Goal: Task Accomplishment & Management: Use online tool/utility

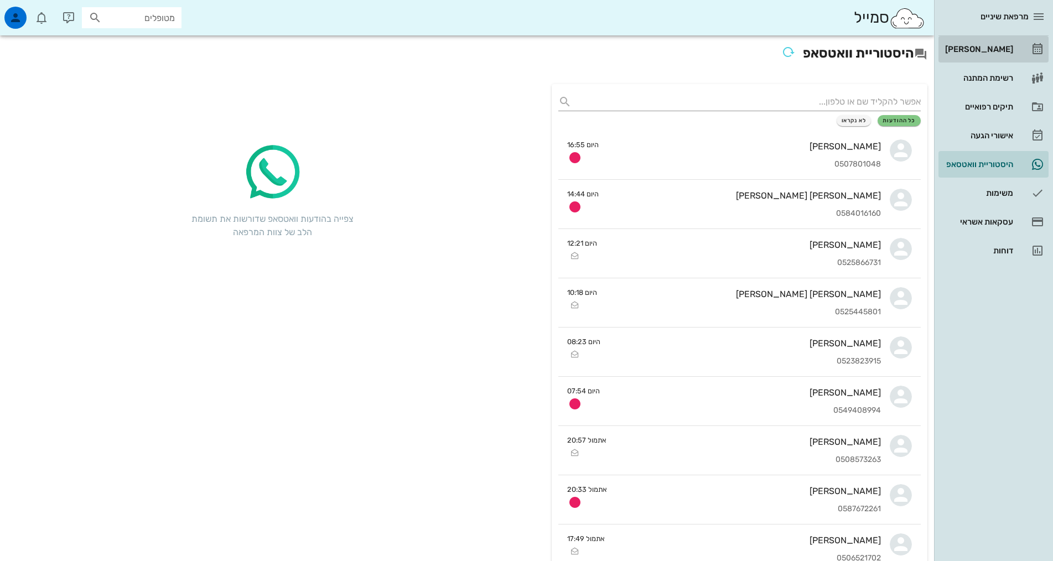
click at [984, 49] on div "[PERSON_NAME]" at bounding box center [978, 49] width 70 height 9
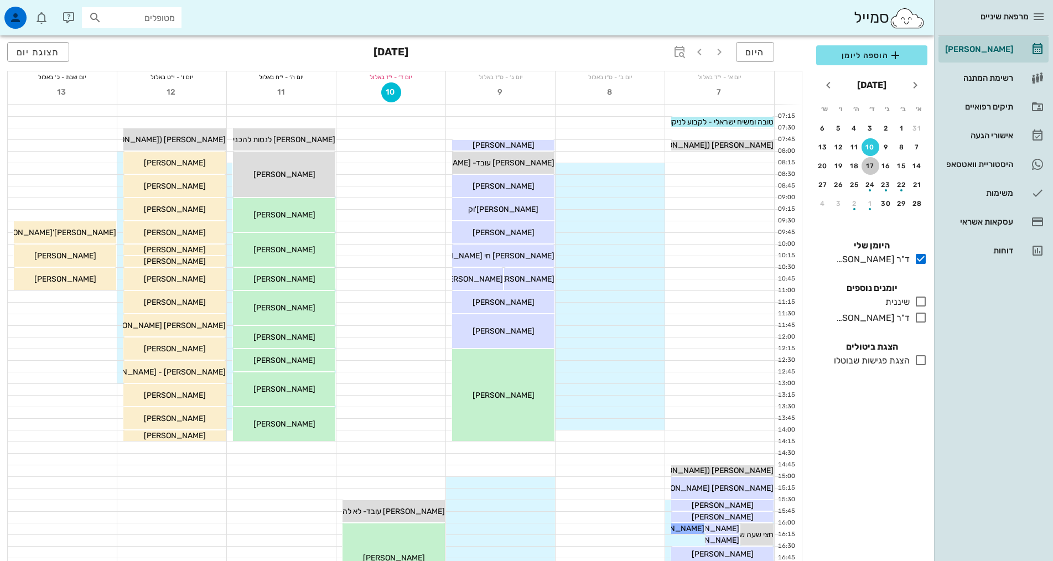
click at [870, 166] on div "17" at bounding box center [871, 166] width 18 height 8
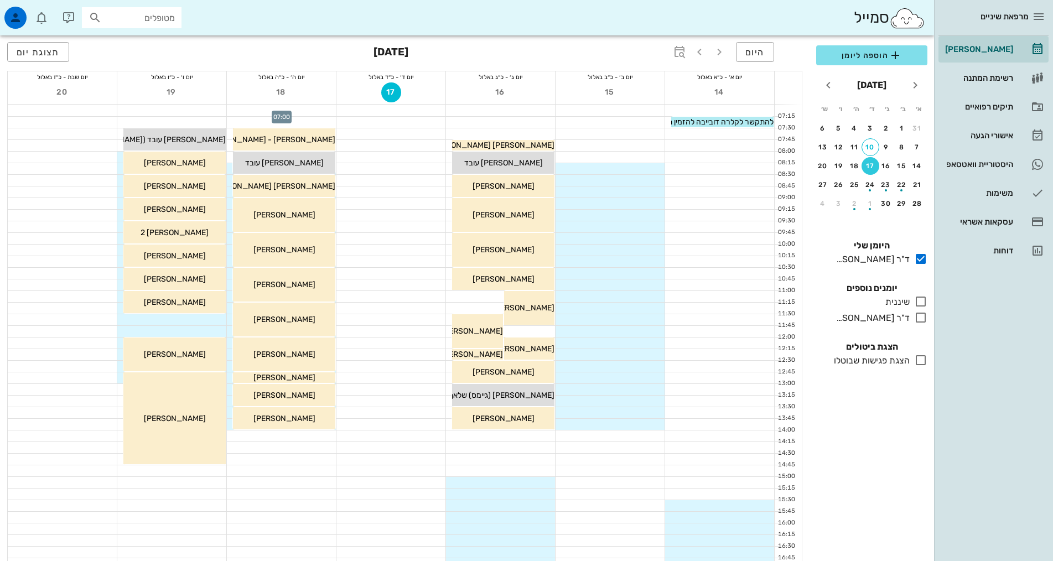
click at [302, 109] on div at bounding box center [281, 111] width 109 height 12
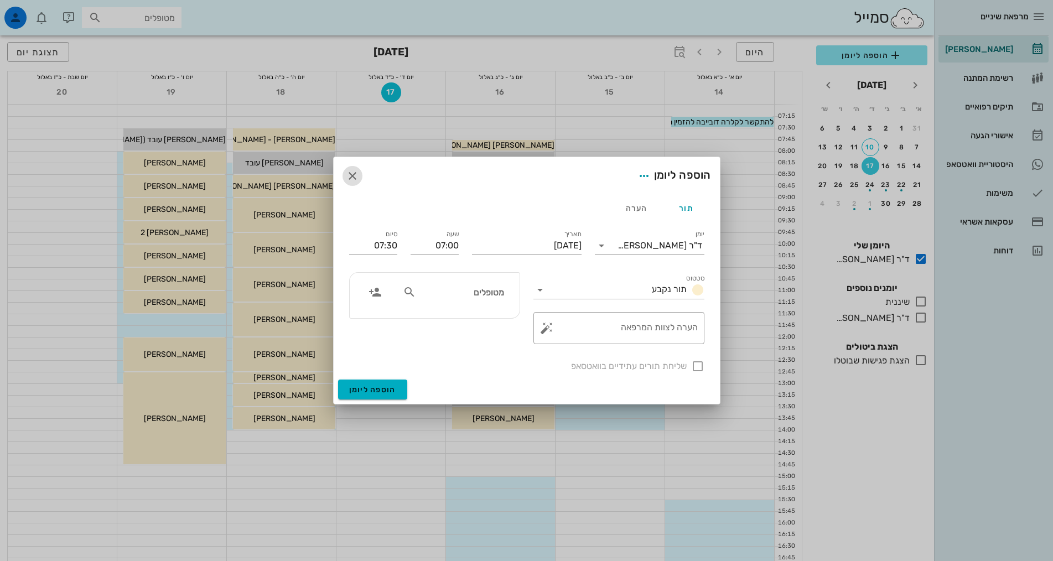
click at [352, 176] on icon "button" at bounding box center [352, 175] width 13 height 13
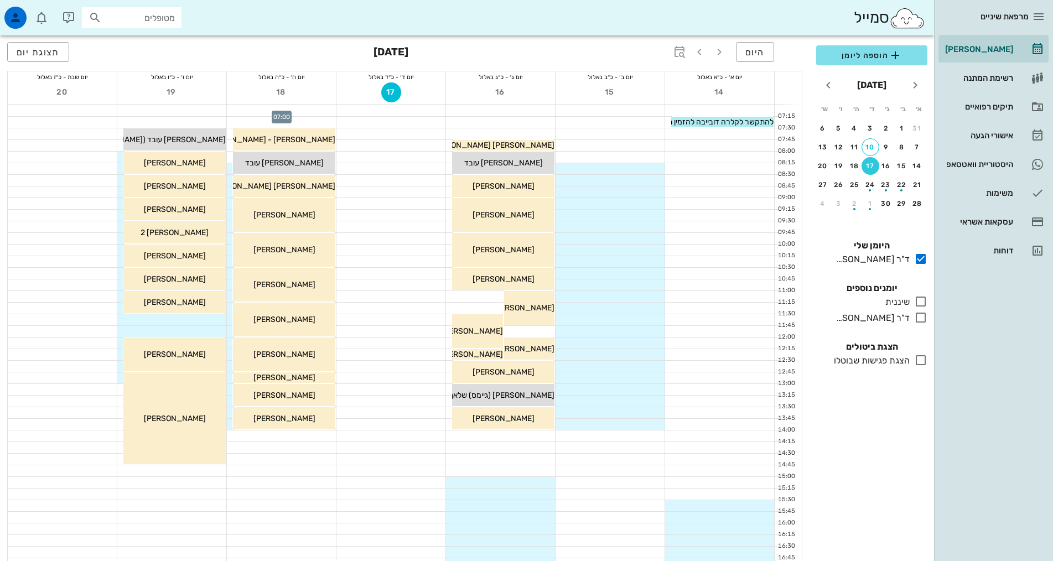
click at [323, 109] on div at bounding box center [281, 111] width 109 height 12
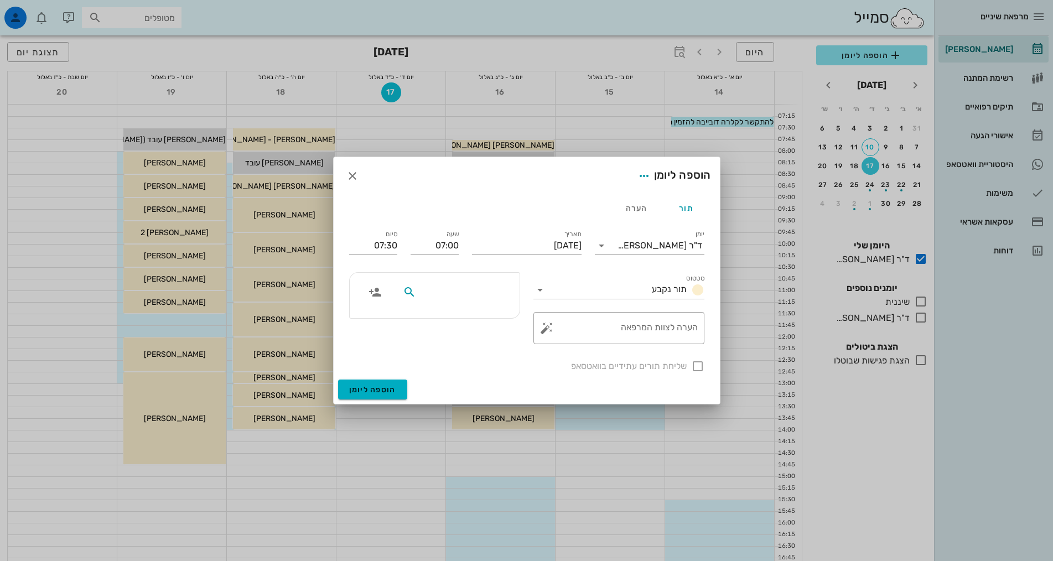
click at [488, 290] on input "text" at bounding box center [460, 292] width 85 height 14
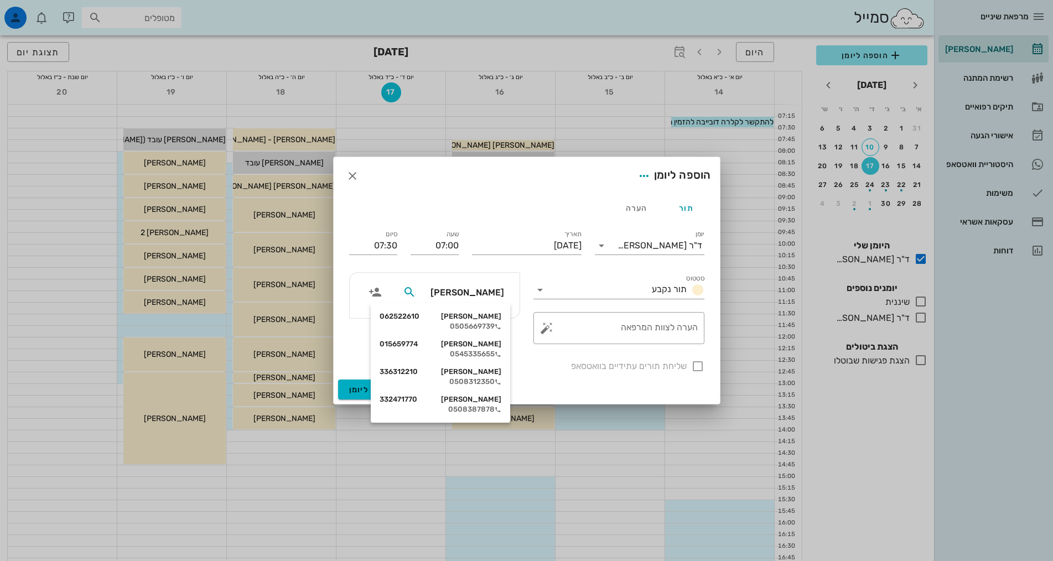
type input "[PERSON_NAME]"
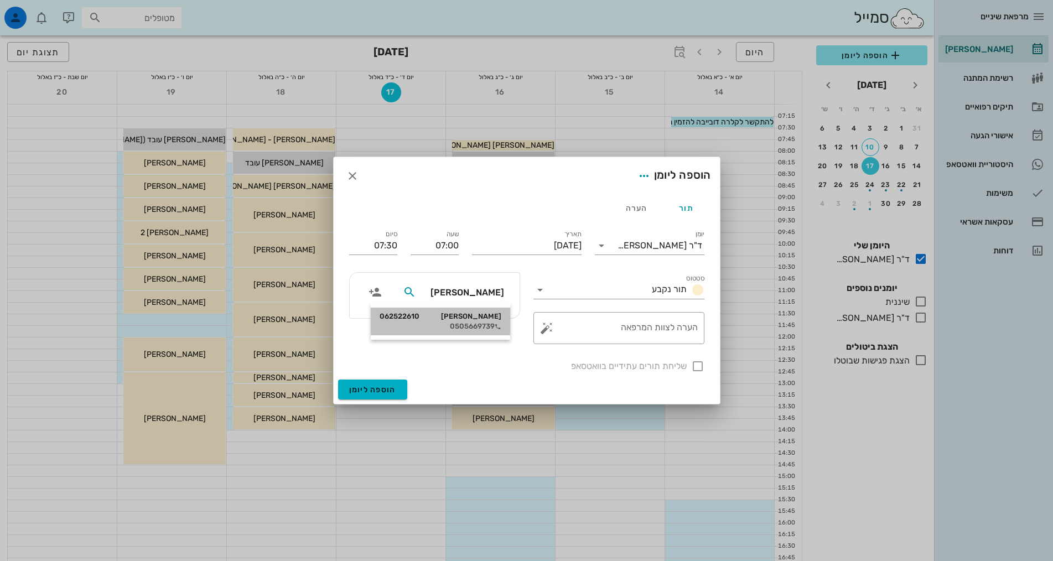
click at [487, 324] on div "0505669739" at bounding box center [441, 326] width 122 height 9
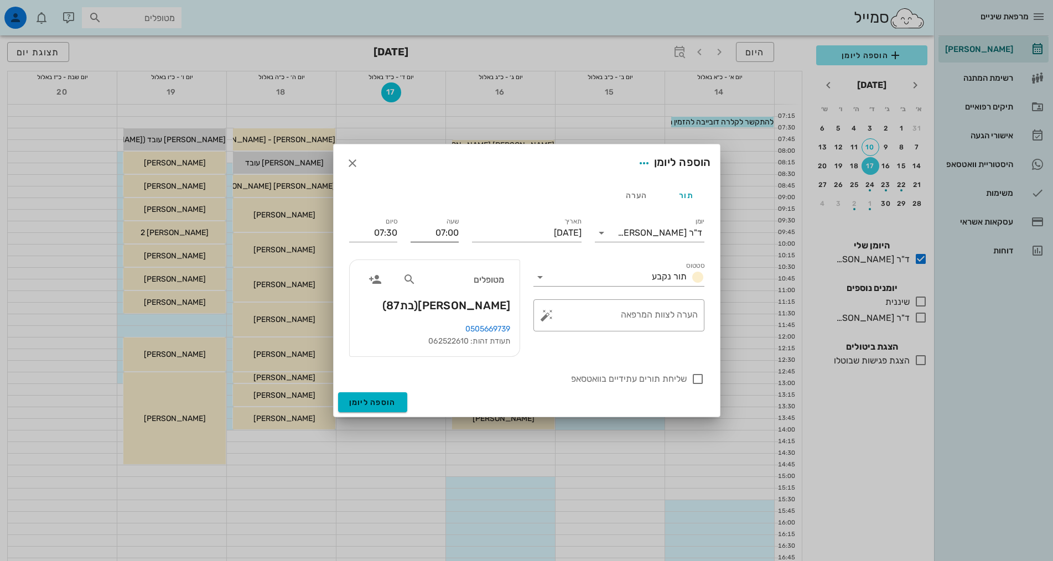
click at [447, 235] on input "07:00" at bounding box center [435, 233] width 48 height 18
type input "10:00"
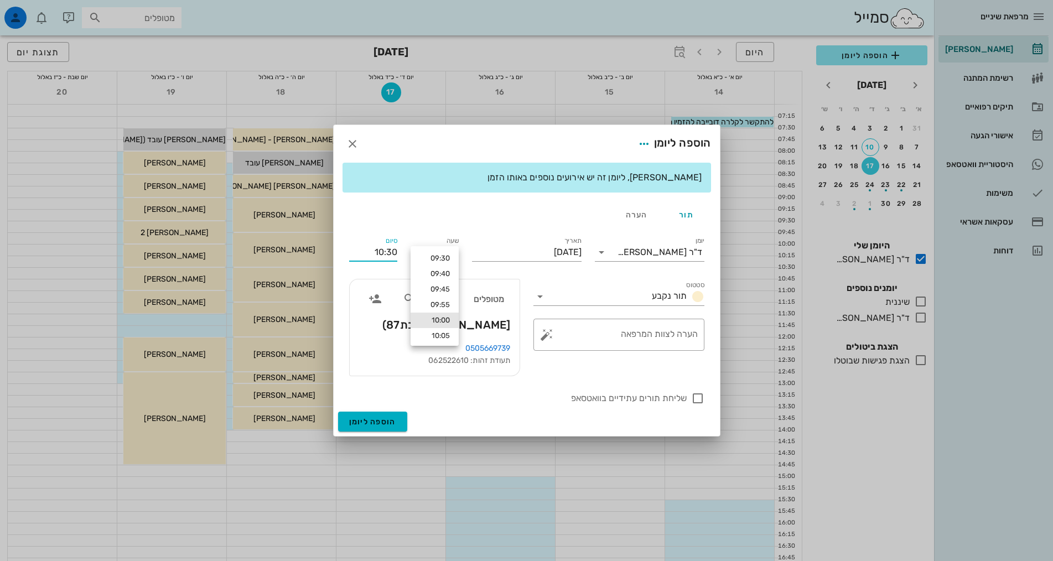
click at [395, 243] on div "סיום 10:30" at bounding box center [373, 252] width 48 height 18
click at [387, 254] on input "10:30" at bounding box center [373, 252] width 48 height 18
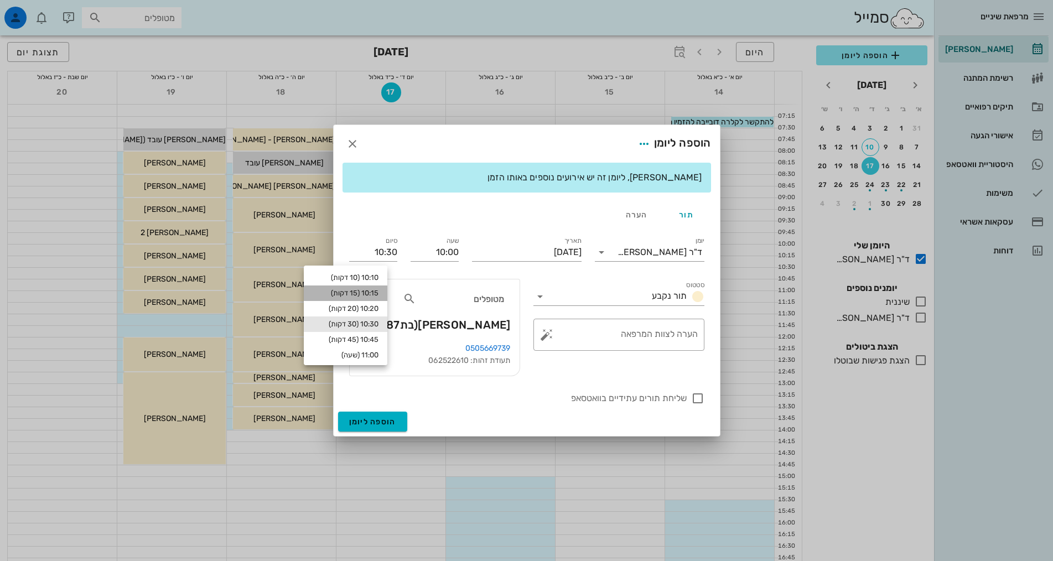
click at [377, 291] on div "10:15 (15 דקות)" at bounding box center [346, 293] width 66 height 9
type input "10:15"
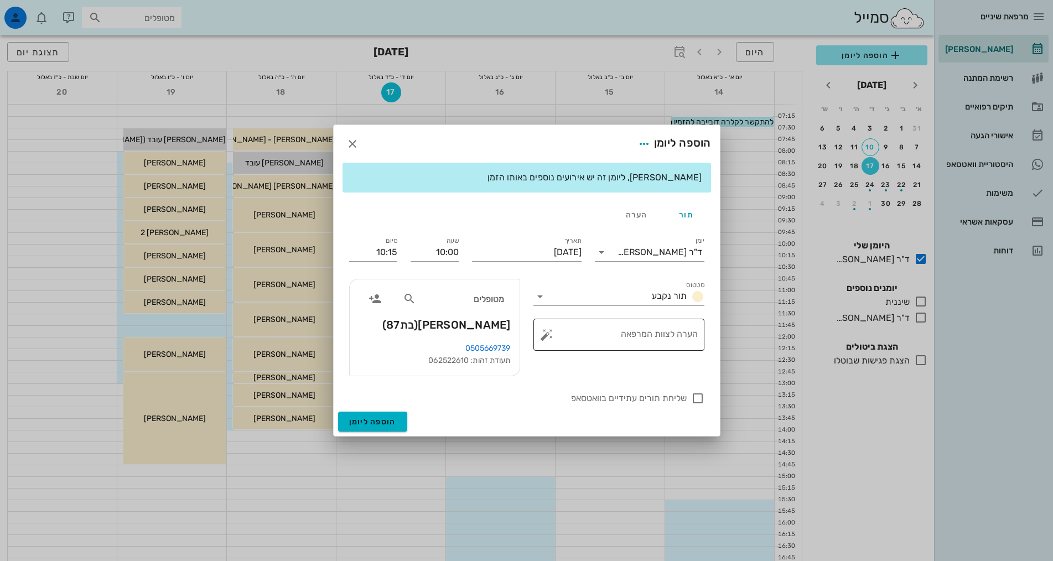
click at [685, 329] on textarea "הערה לצוות המרפאה" at bounding box center [623, 337] width 149 height 27
type textarea "ביקורת גשר"
click at [385, 422] on span "הוספה ליומן" at bounding box center [372, 421] width 47 height 9
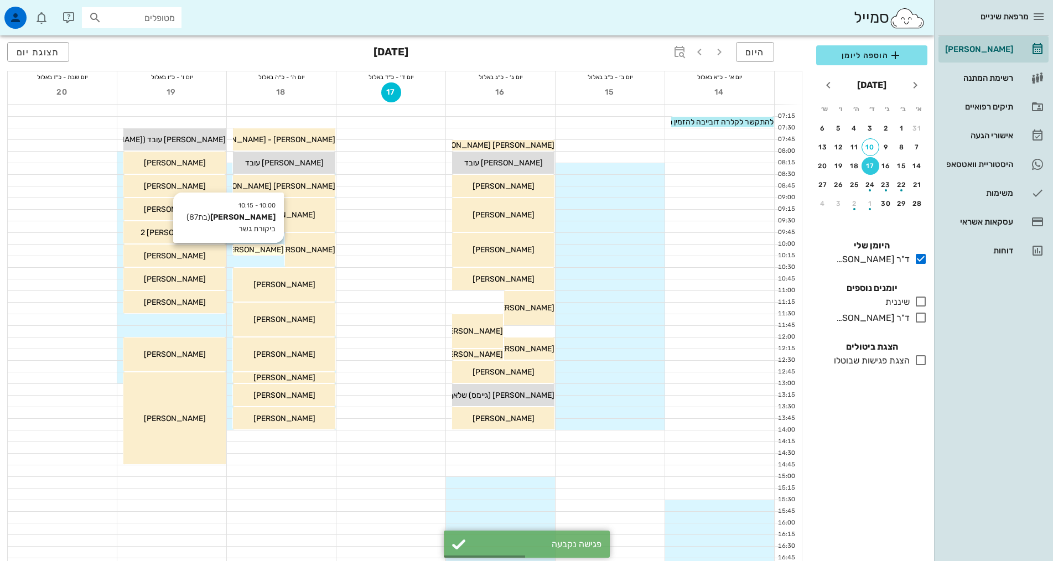
click at [271, 247] on span "[PERSON_NAME]" at bounding box center [253, 249] width 62 height 9
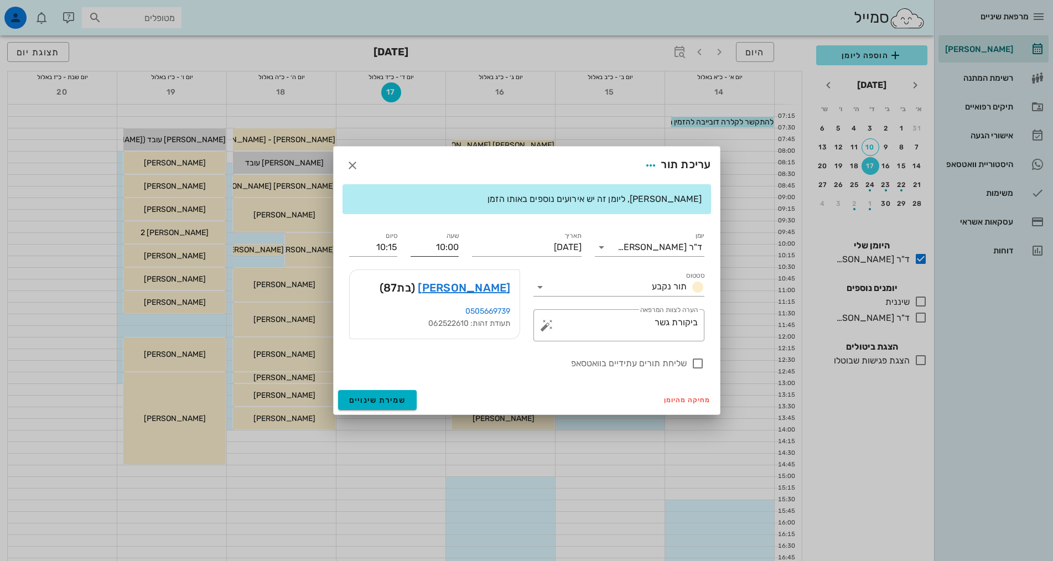
click at [453, 246] on input "10:00" at bounding box center [435, 248] width 48 height 18
type input "10:15"
type input "10:30"
click at [392, 251] on input "10:30" at bounding box center [373, 248] width 48 height 18
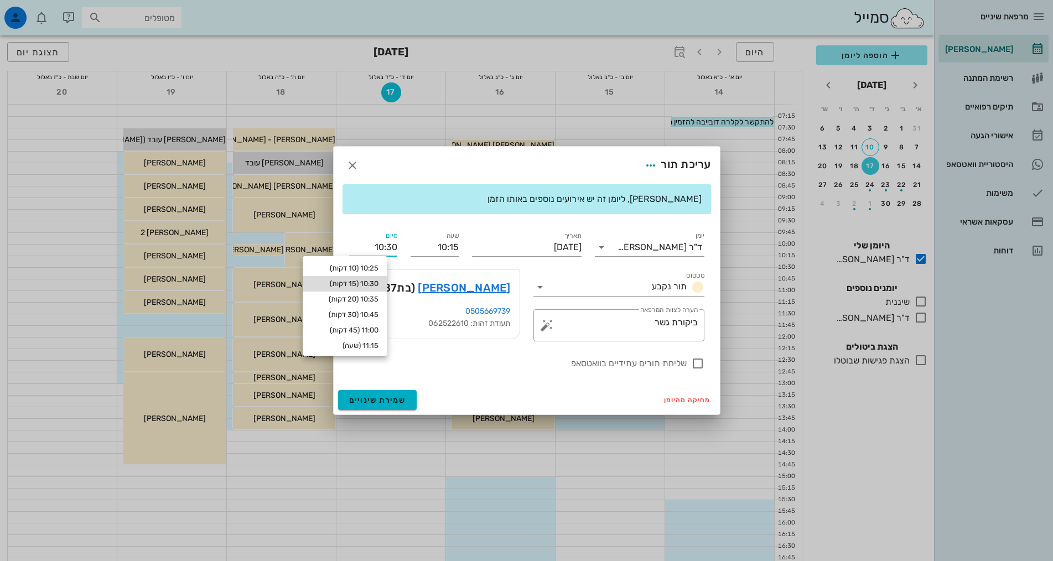
click at [379, 284] on div "10:30 (15 דקות)" at bounding box center [345, 283] width 67 height 9
type input "10:30"
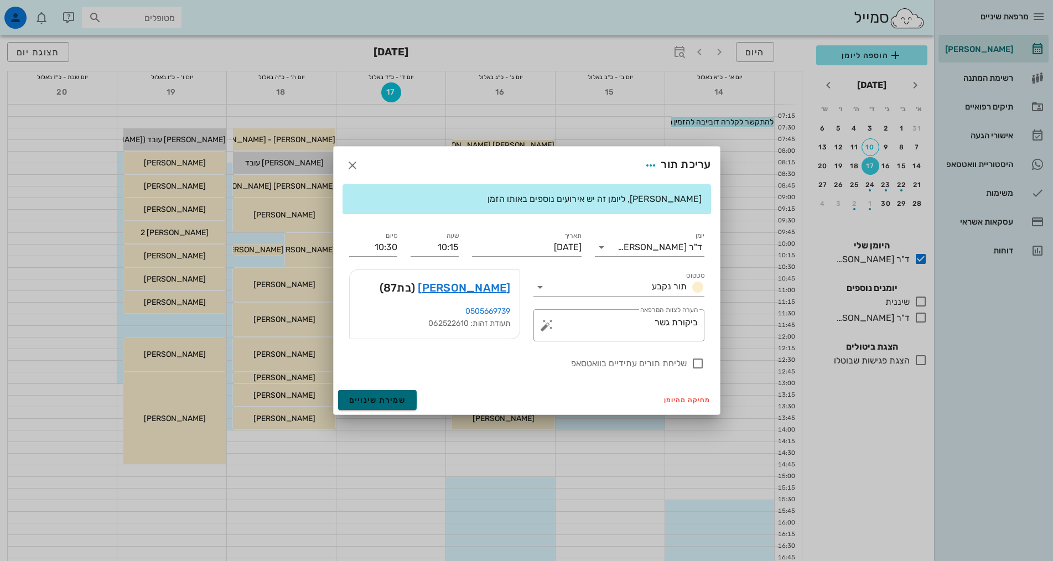
click at [392, 401] on span "שמירת שינויים" at bounding box center [377, 400] width 57 height 9
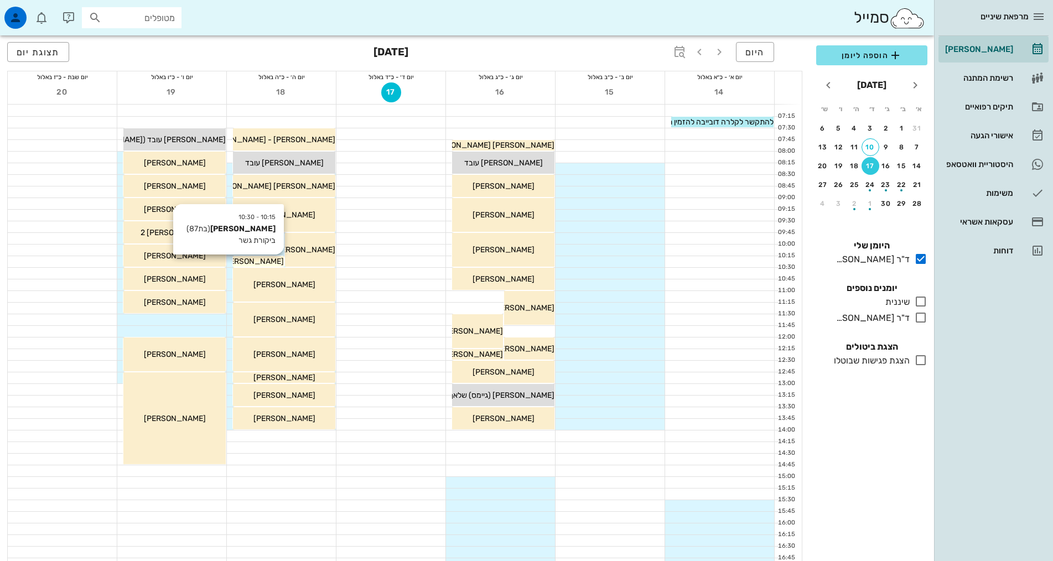
click at [260, 261] on span "[PERSON_NAME]" at bounding box center [253, 261] width 62 height 9
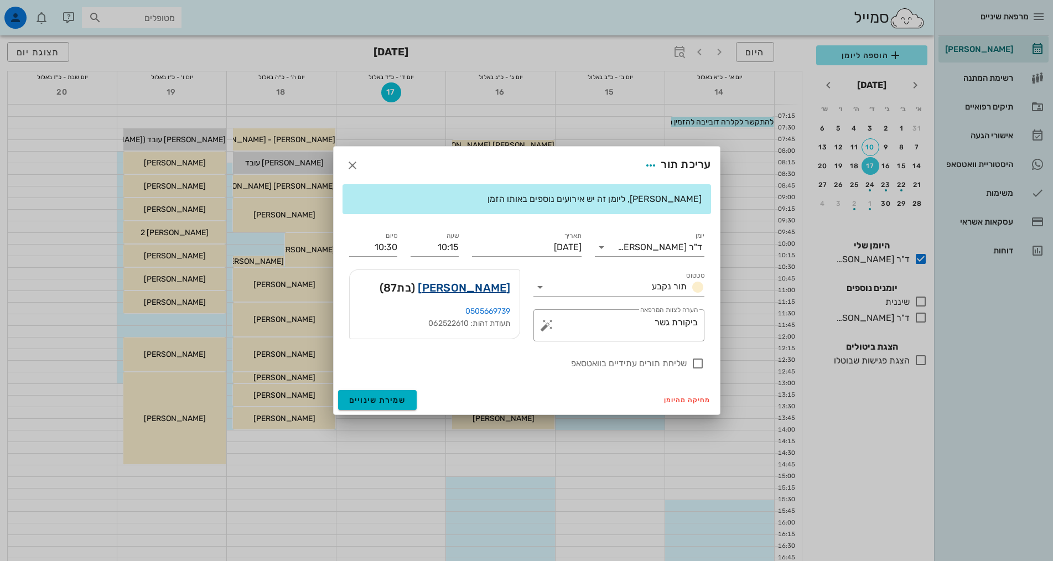
click at [494, 291] on link "[PERSON_NAME]" at bounding box center [464, 288] width 92 height 18
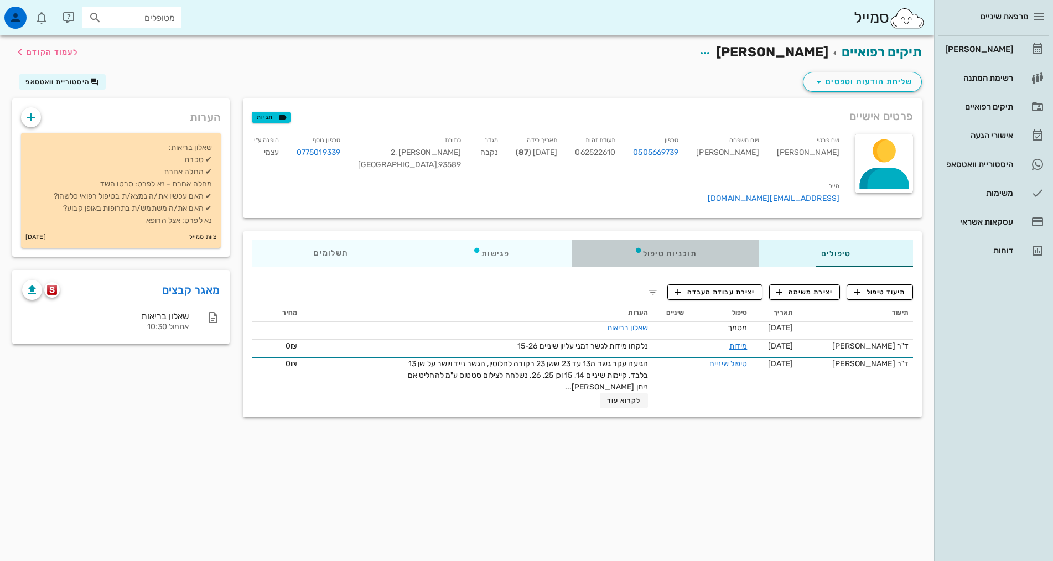
click at [630, 240] on div "תוכניות טיפול" at bounding box center [665, 253] width 187 height 27
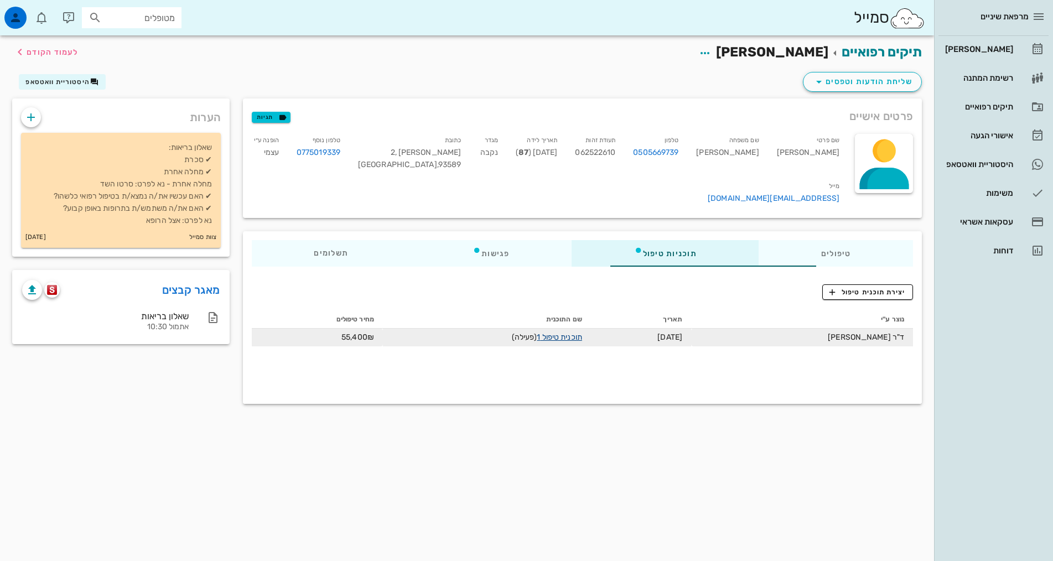
click at [545, 333] on link "תוכנית טיפול 1" at bounding box center [559, 337] width 45 height 9
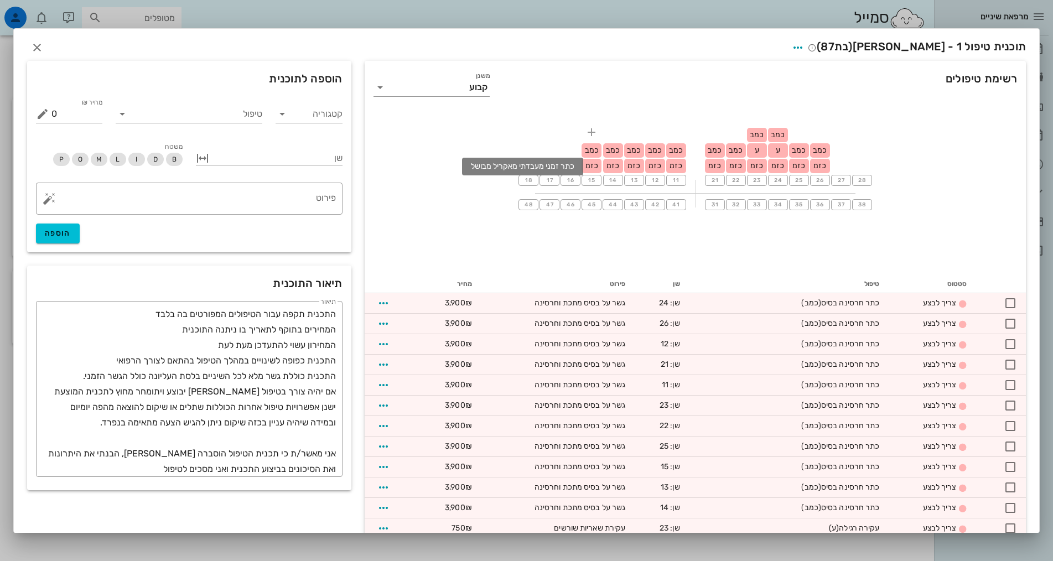
click at [595, 167] on span "כזמ" at bounding box center [591, 165] width 13 height 9
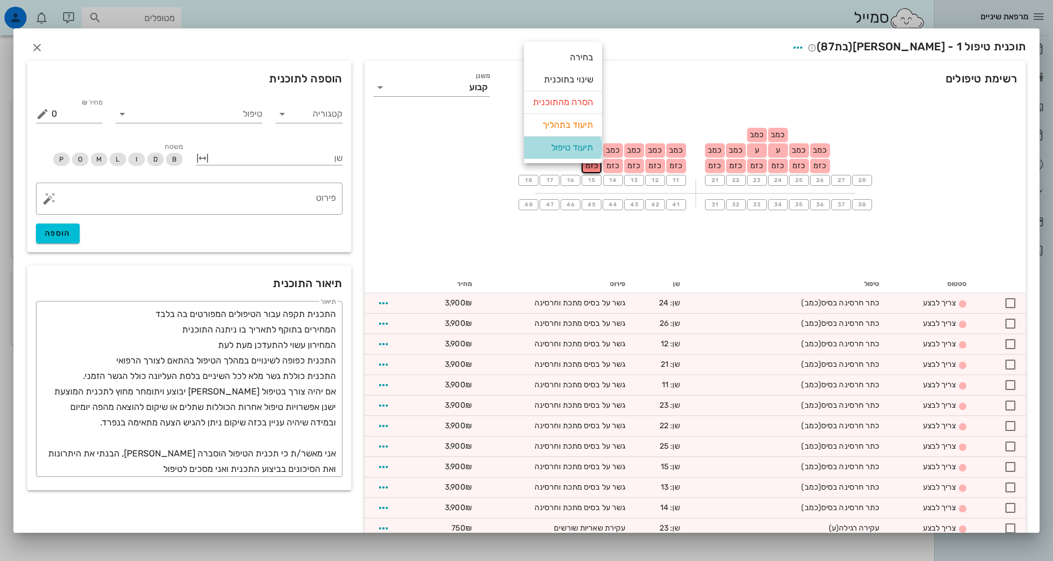
click at [577, 149] on div "תיעוד טיפול" at bounding box center [563, 148] width 60 height 22
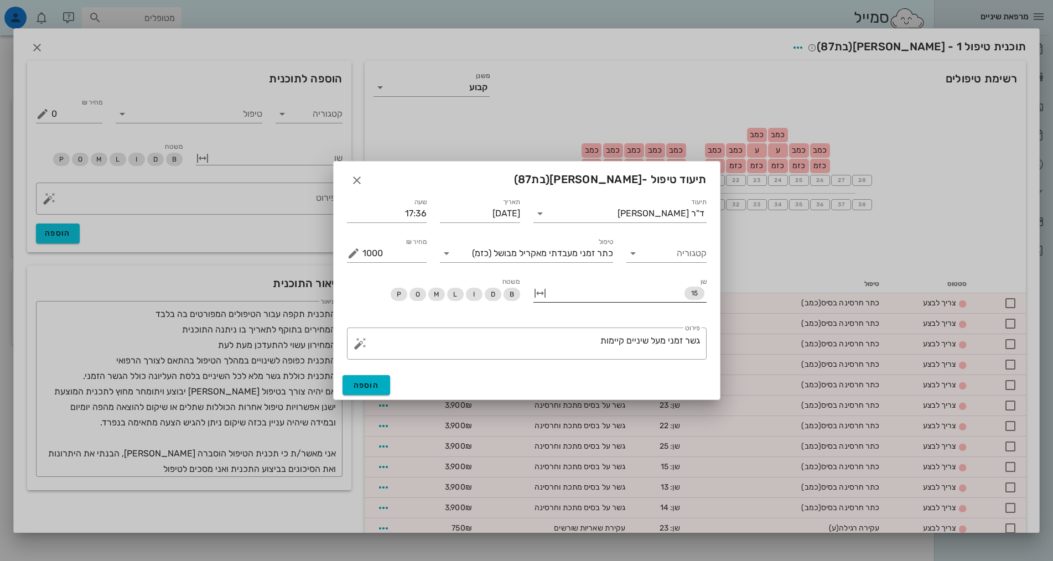
click at [538, 294] on button "button" at bounding box center [539, 293] width 13 height 13
click at [599, 293] on input "עד שן" at bounding box center [592, 293] width 69 height 18
type input "26"
click at [365, 383] on span "הוספה" at bounding box center [367, 385] width 26 height 9
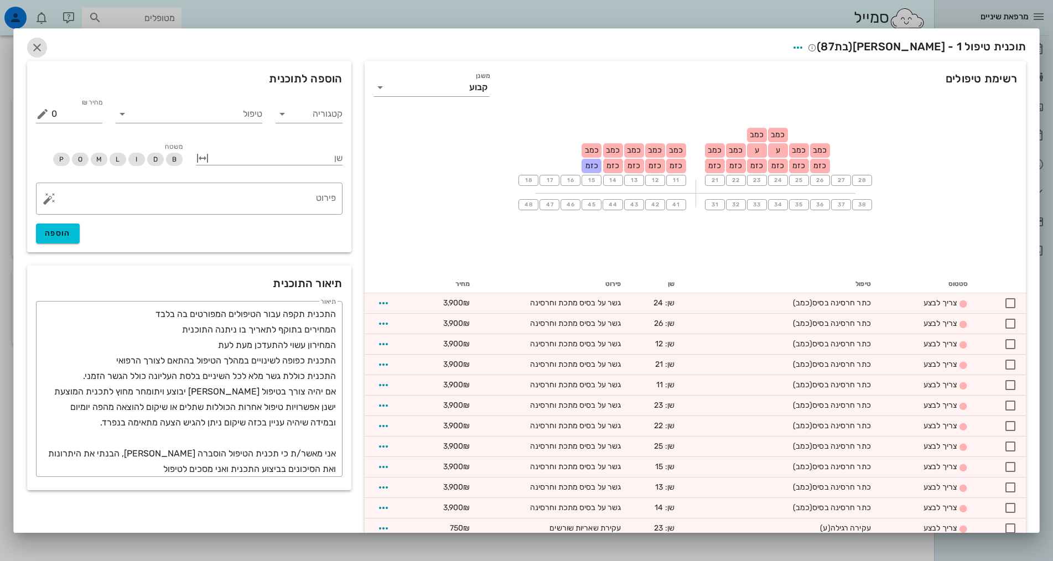
click at [44, 51] on icon "button" at bounding box center [36, 47] width 13 height 13
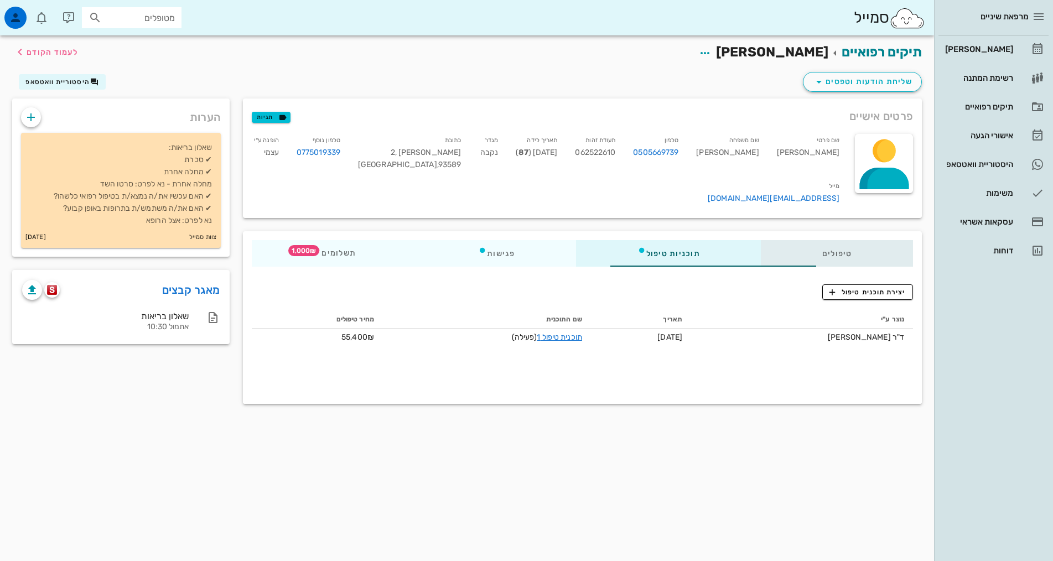
click at [854, 240] on div "טיפולים" at bounding box center [837, 253] width 152 height 27
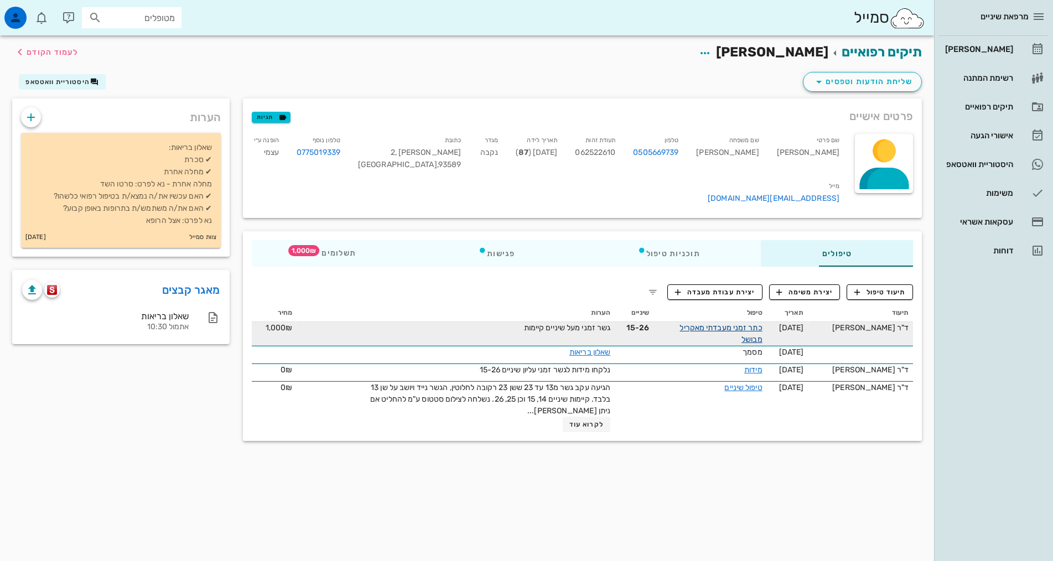
click at [736, 323] on link "כתר זמני מעבדתי מאקריל מבושל" at bounding box center [721, 333] width 82 height 21
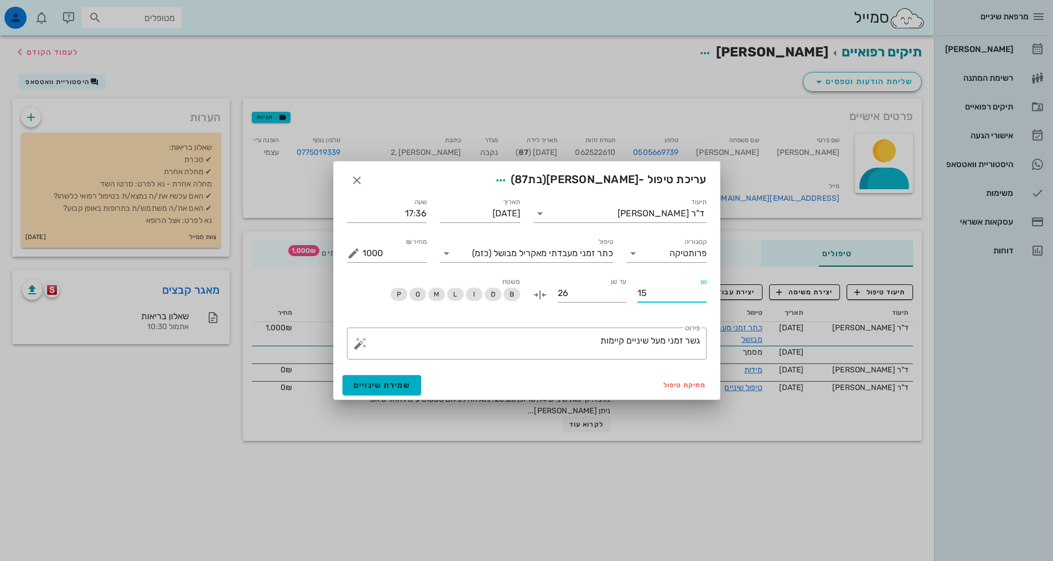
click at [650, 291] on input "15" at bounding box center [671, 293] width 69 height 18
type input "15"
click at [692, 385] on span "מחיקת טיפול" at bounding box center [684, 385] width 43 height 8
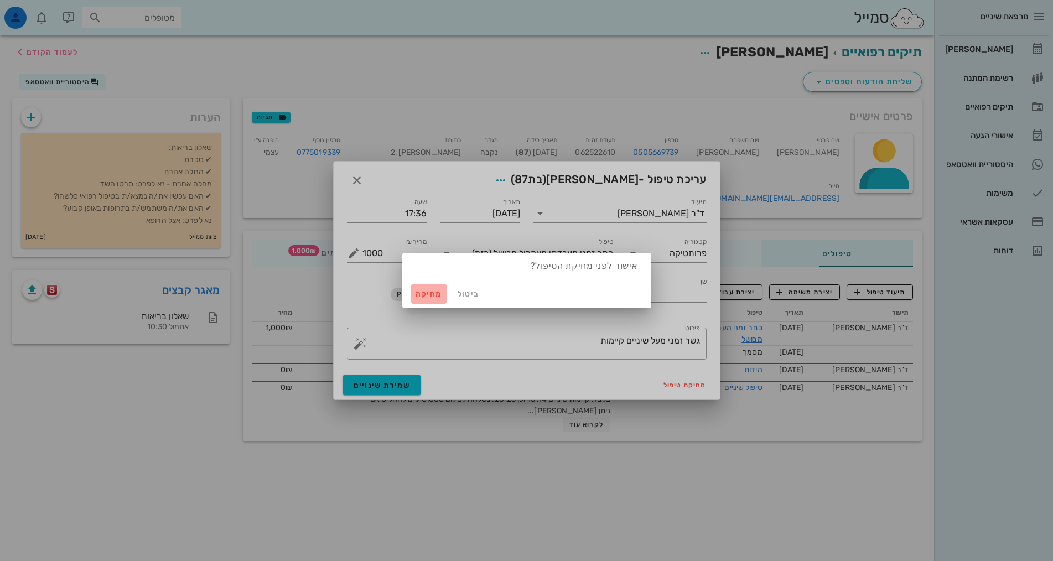
drag, startPoint x: 427, startPoint y: 294, endPoint x: 485, endPoint y: 319, distance: 63.4
click at [428, 294] on span "מחיקה" at bounding box center [429, 293] width 27 height 9
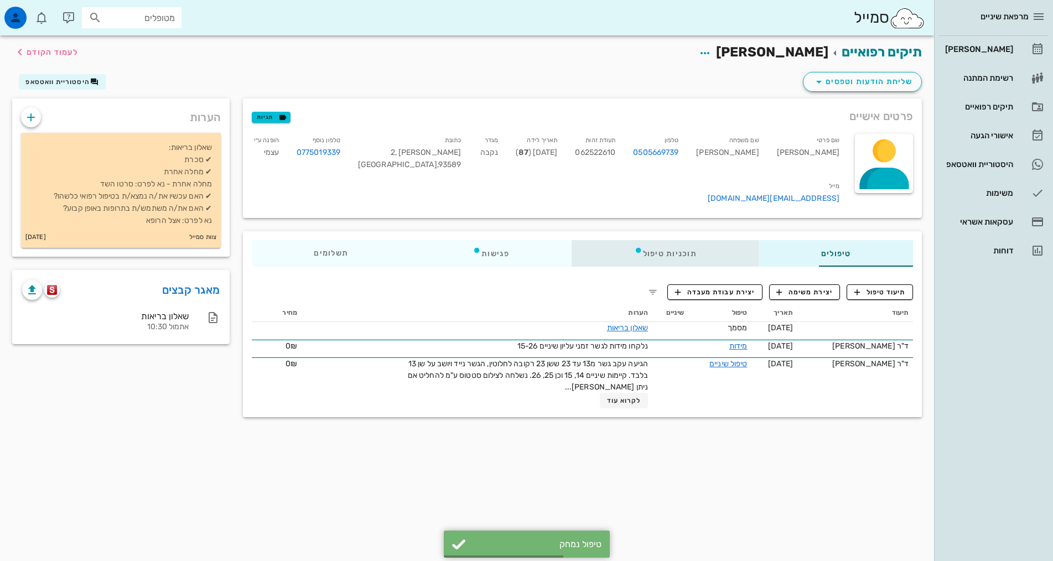
click at [653, 240] on div "תוכניות טיפול" at bounding box center [665, 253] width 187 height 27
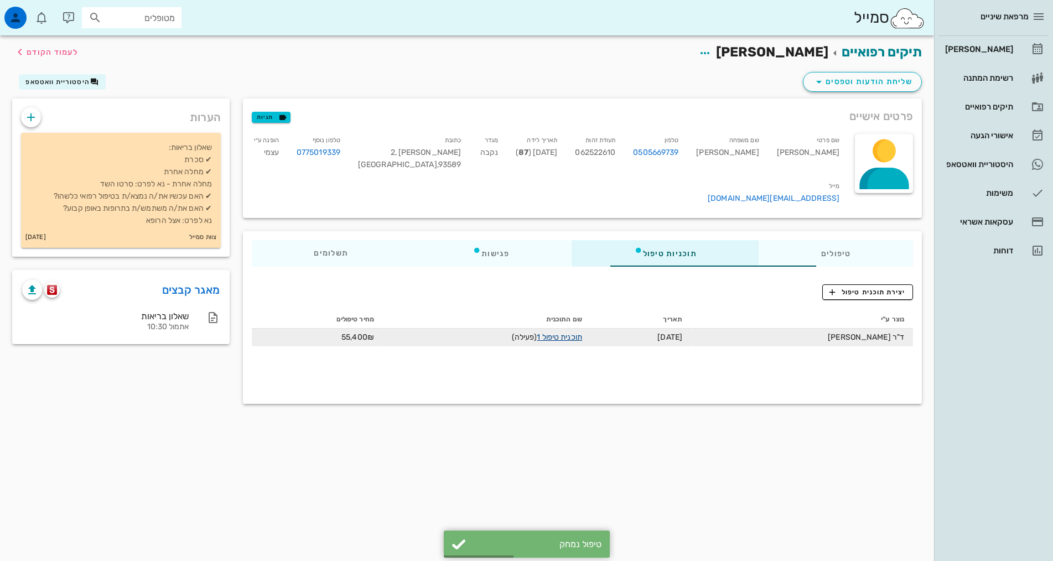
drag, startPoint x: 526, startPoint y: 320, endPoint x: 533, endPoint y: 319, distance: 7.3
click at [537, 333] on link "תוכנית טיפול 1" at bounding box center [559, 337] width 45 height 9
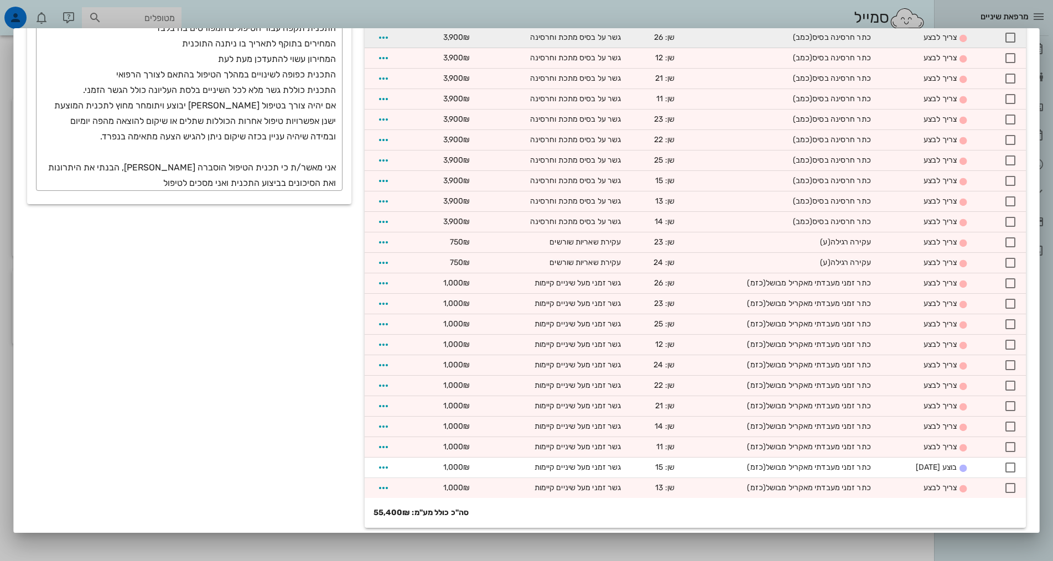
scroll to position [292, 0]
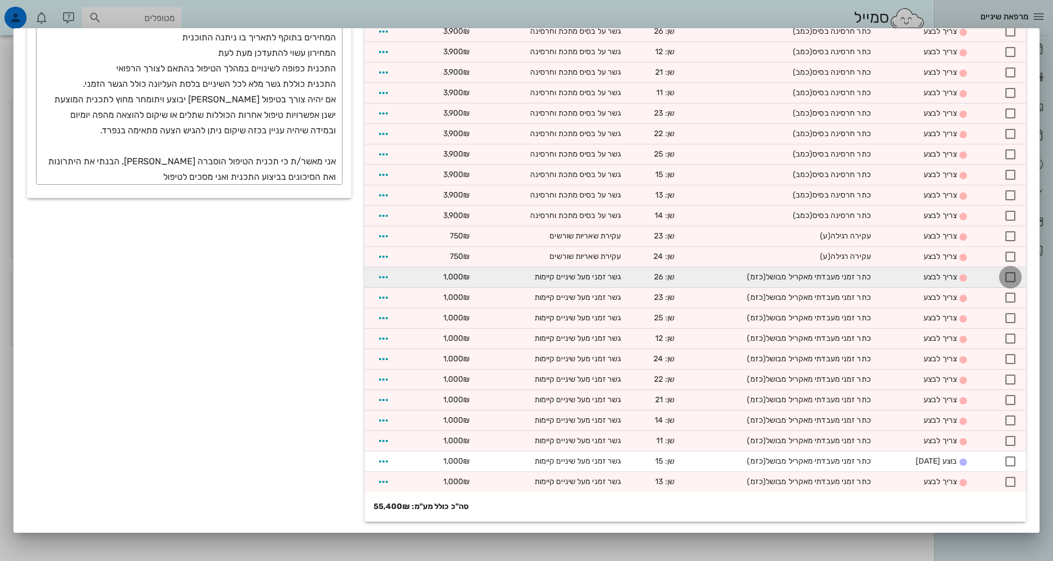
click at [1013, 277] on div at bounding box center [1010, 277] width 19 height 19
checkbox input "true"
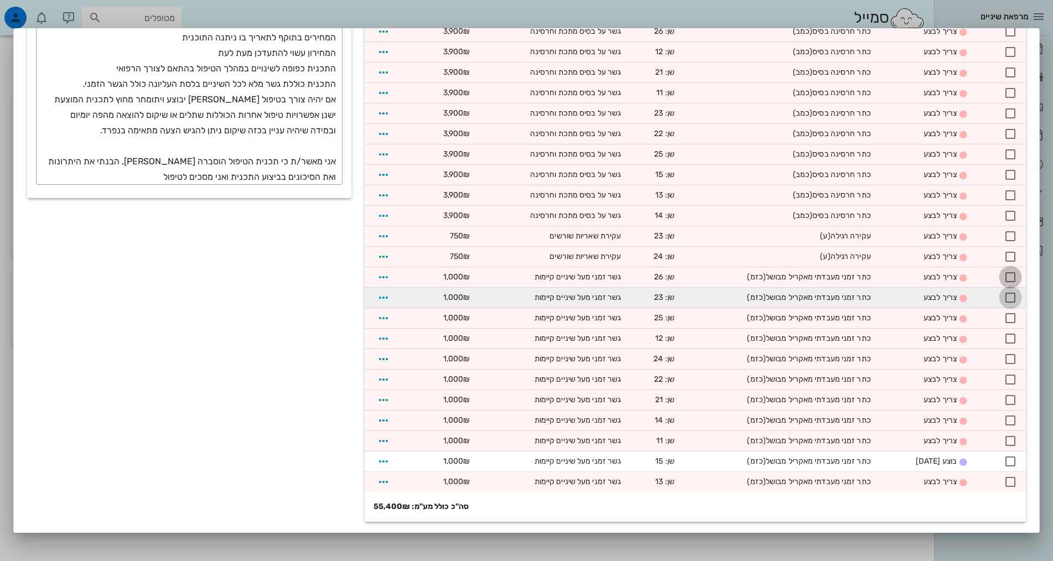
scroll to position [299, 0]
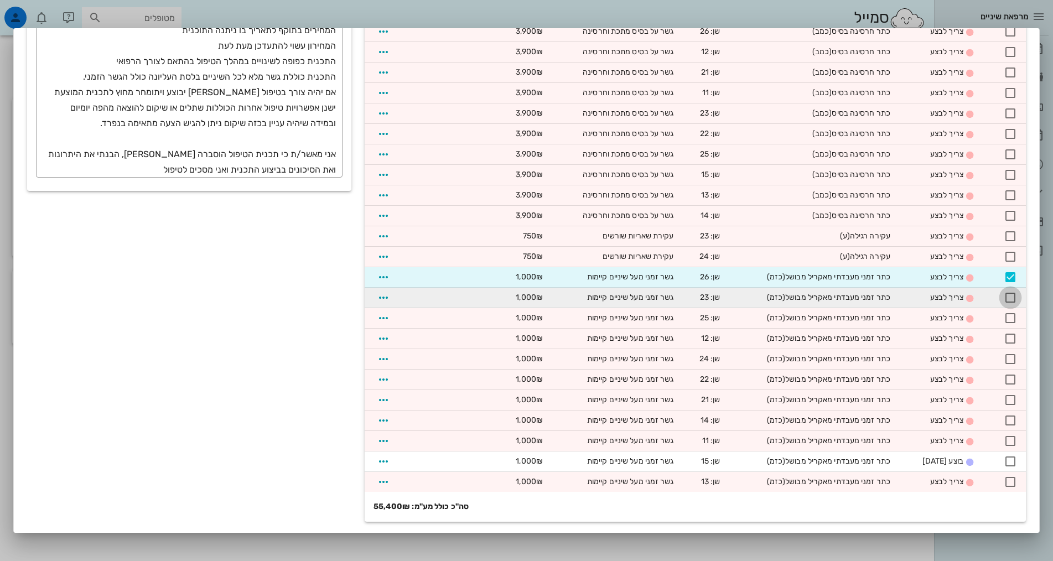
click at [1013, 302] on div at bounding box center [1010, 297] width 19 height 19
checkbox input "true"
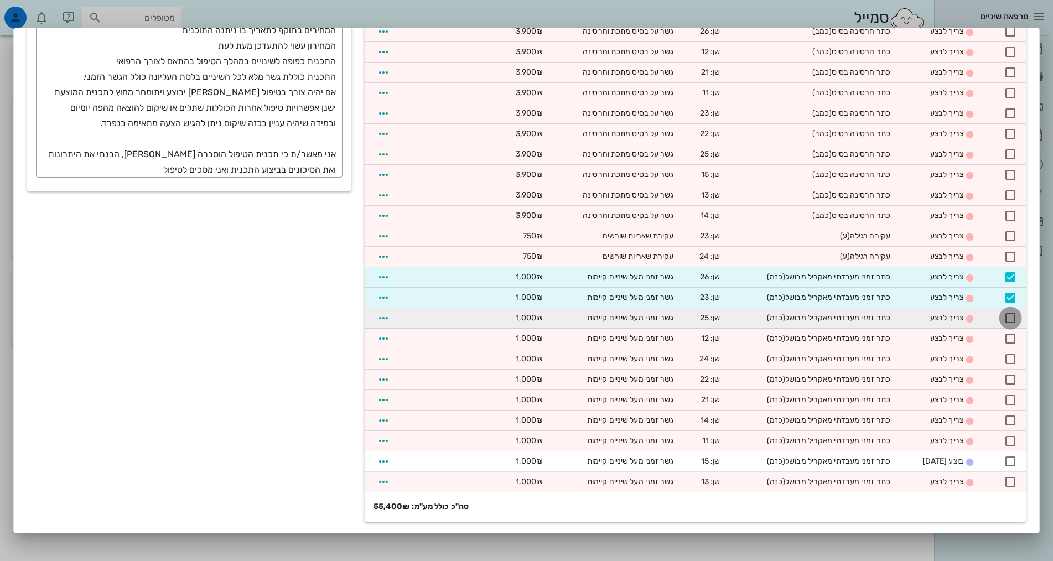
click at [1010, 322] on div at bounding box center [1010, 318] width 19 height 19
checkbox input "true"
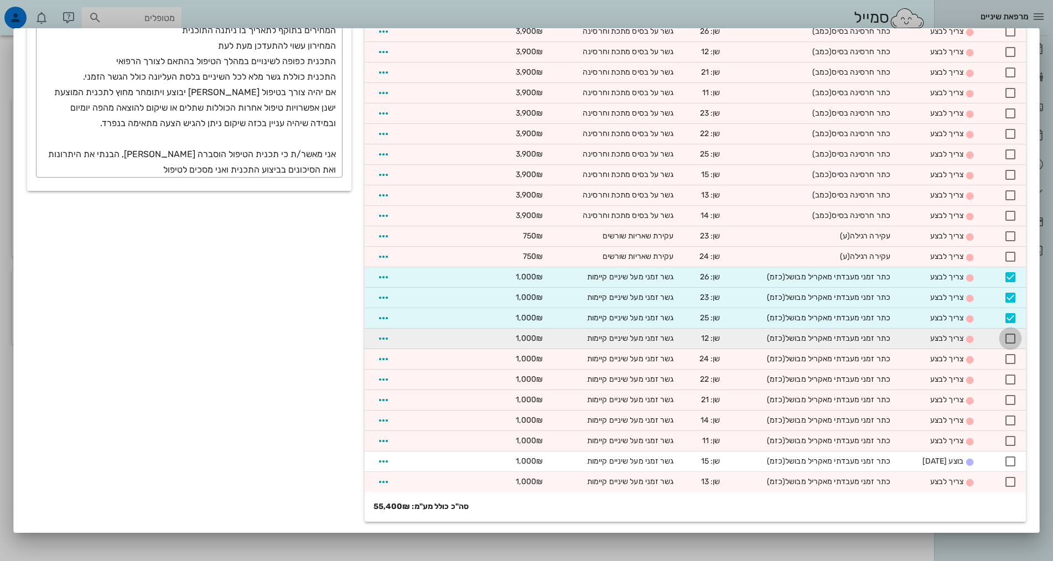
click at [1013, 338] on div at bounding box center [1010, 338] width 19 height 19
checkbox input "true"
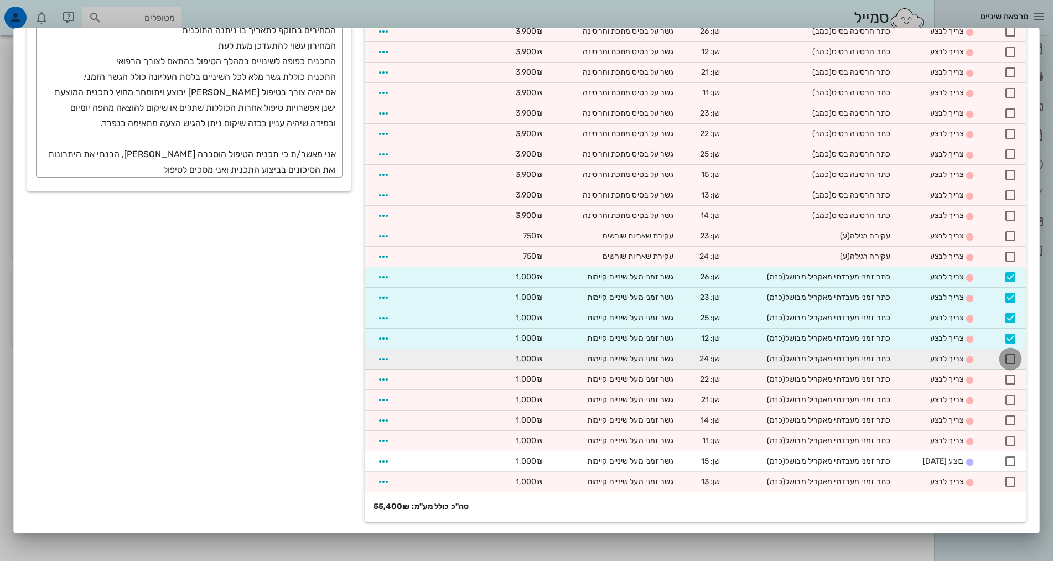
click at [1010, 359] on div at bounding box center [1010, 359] width 19 height 19
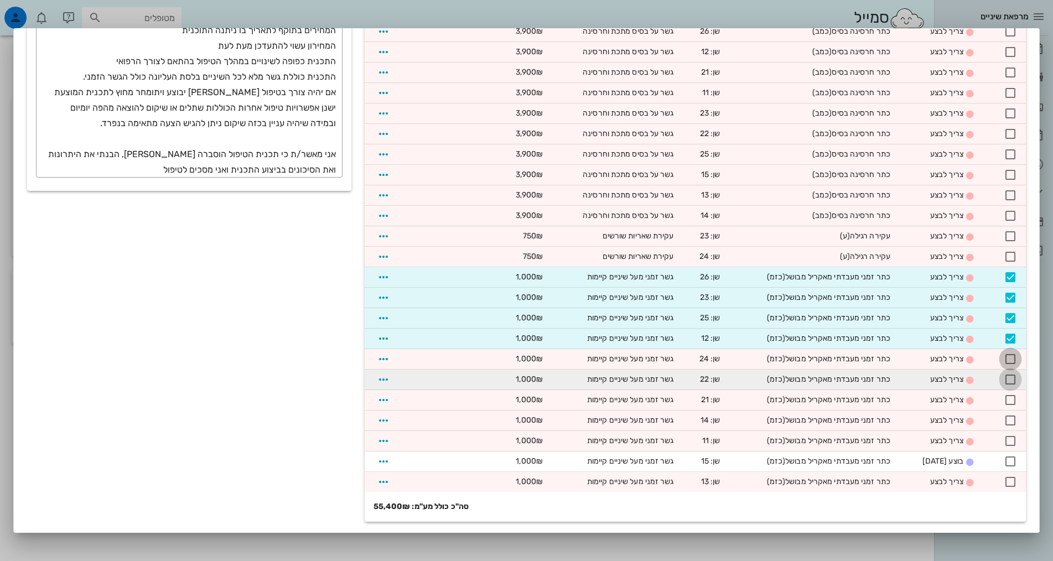
checkbox input "true"
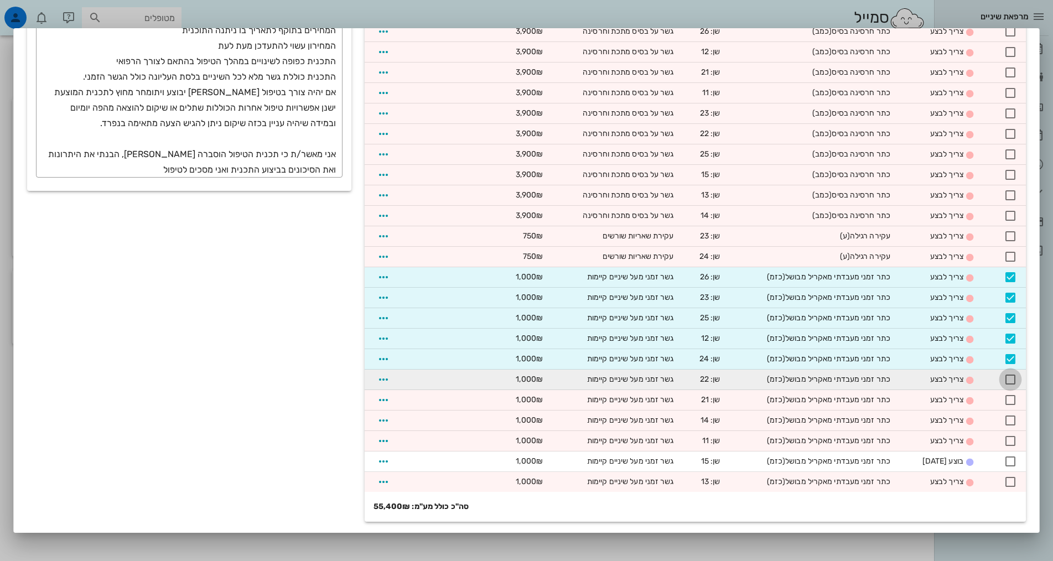
click at [1009, 380] on div at bounding box center [1010, 379] width 19 height 19
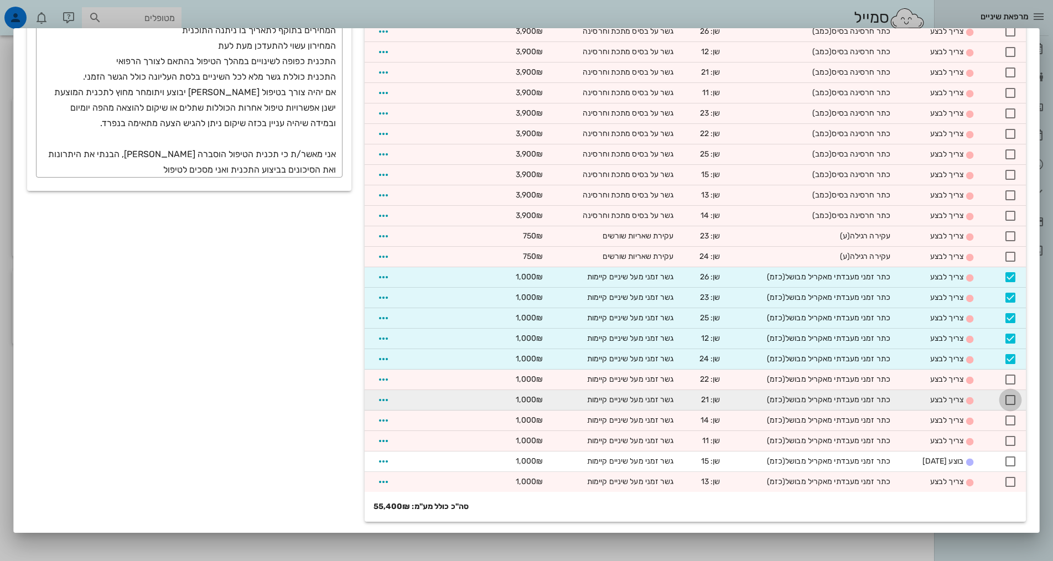
checkbox input "true"
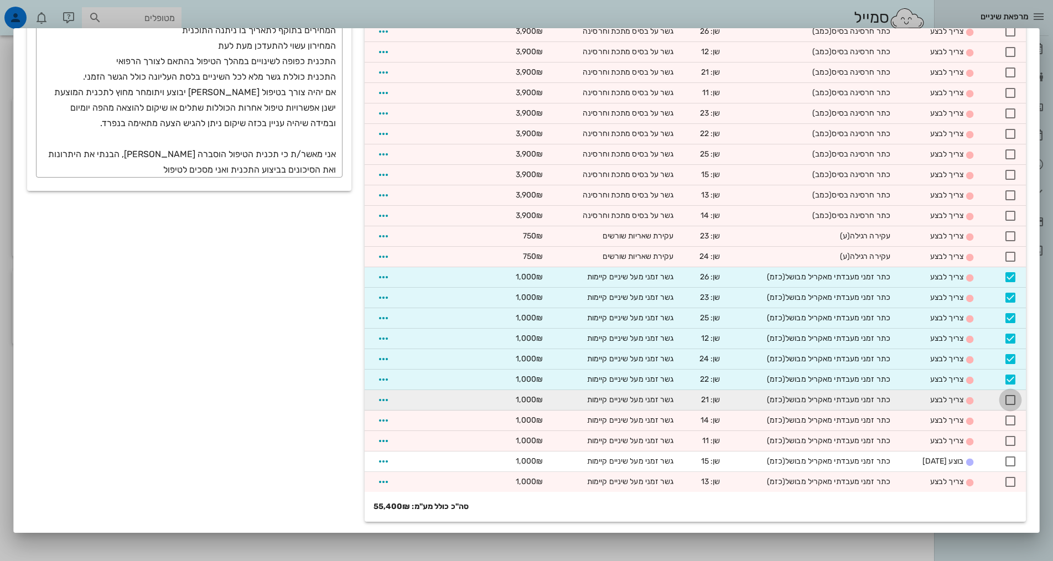
click at [1010, 401] on div at bounding box center [1010, 400] width 19 height 19
checkbox input "true"
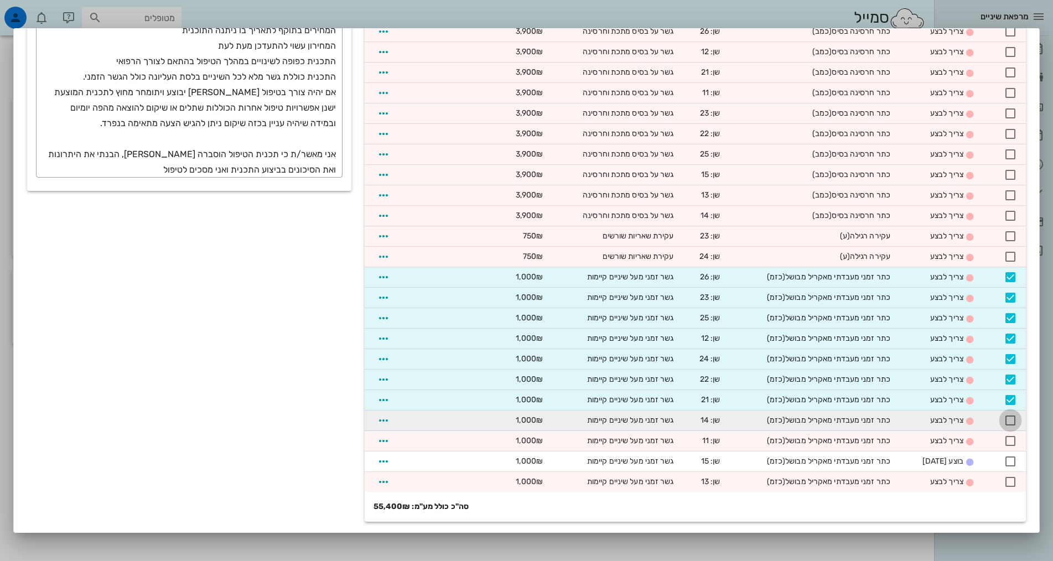
click at [1011, 418] on div at bounding box center [1010, 420] width 19 height 19
checkbox input "true"
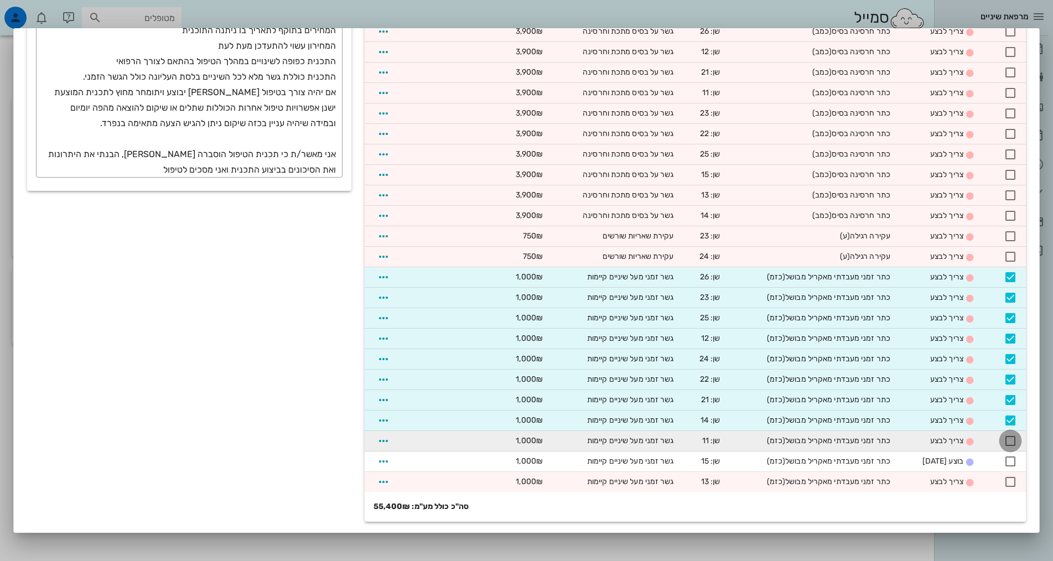
click at [1010, 441] on div at bounding box center [1010, 441] width 19 height 19
checkbox input "true"
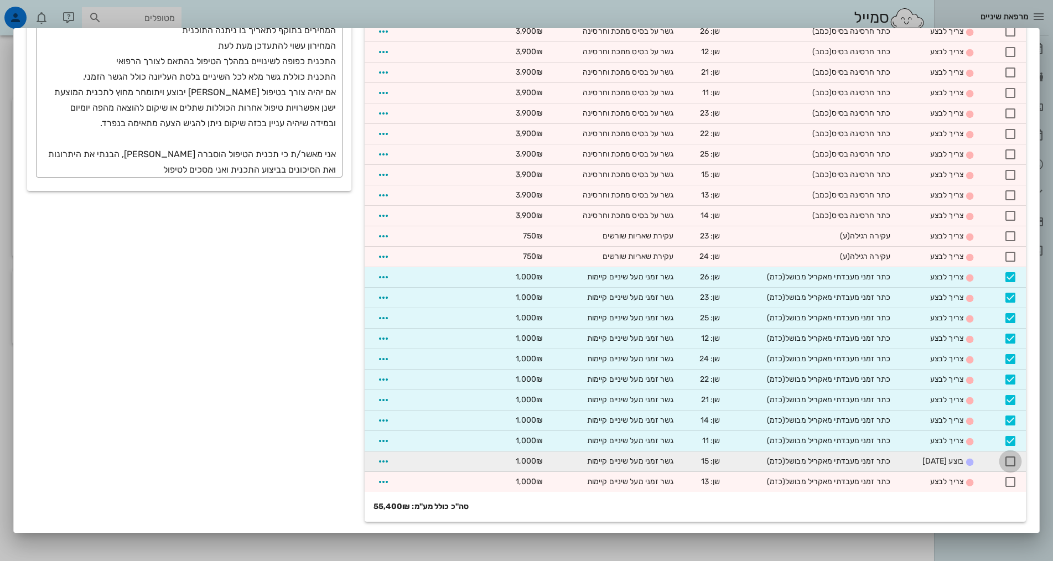
click at [1010, 463] on div at bounding box center [1010, 461] width 19 height 19
checkbox input "true"
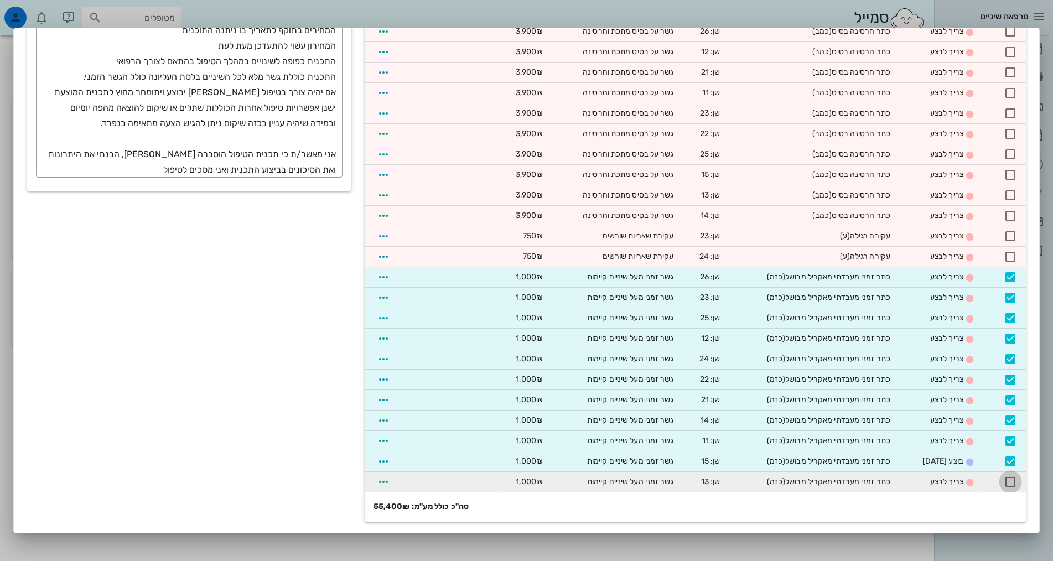
click at [1010, 481] on div at bounding box center [1010, 482] width 19 height 19
checkbox input "true"
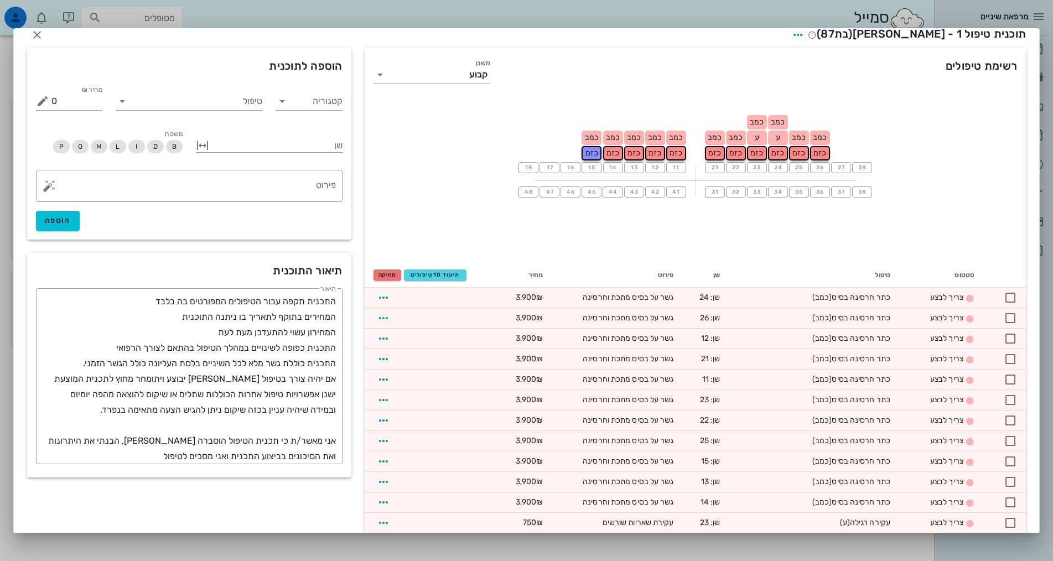
scroll to position [0, 0]
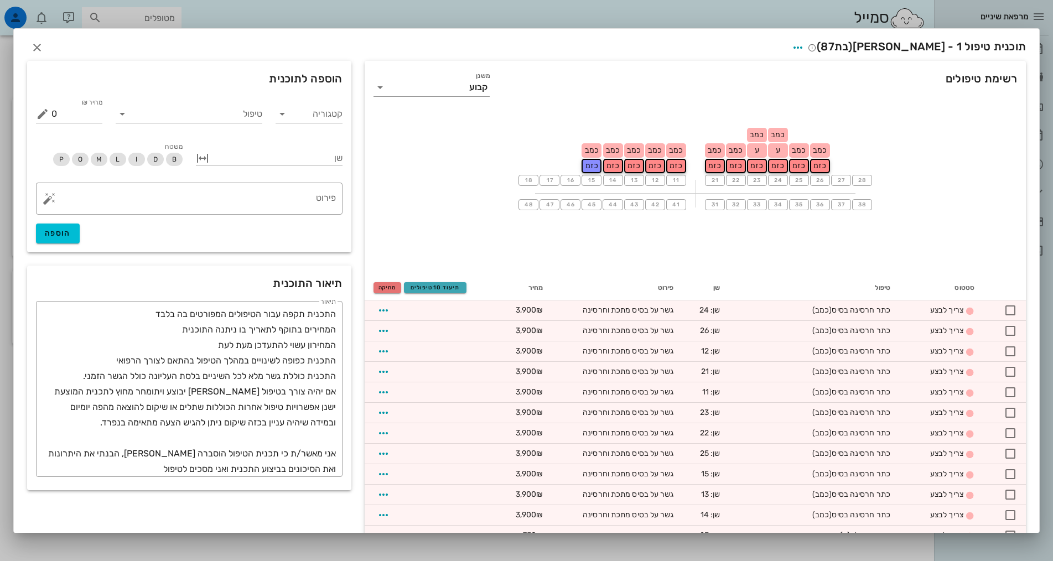
click at [443, 284] on span "תיעוד 10 טיפולים" at bounding box center [435, 287] width 53 height 7
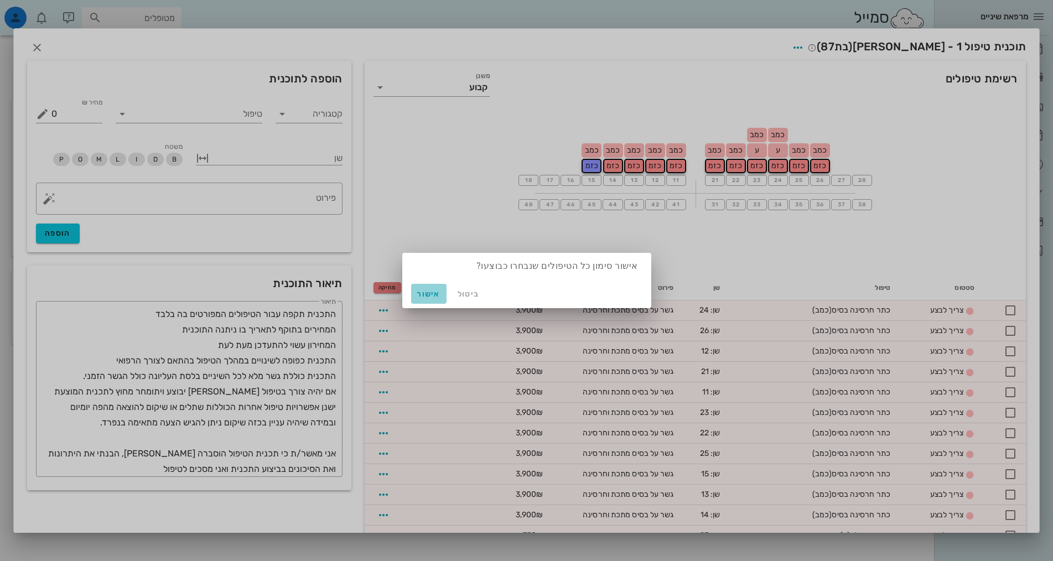
click at [425, 292] on span "אישור" at bounding box center [429, 293] width 27 height 9
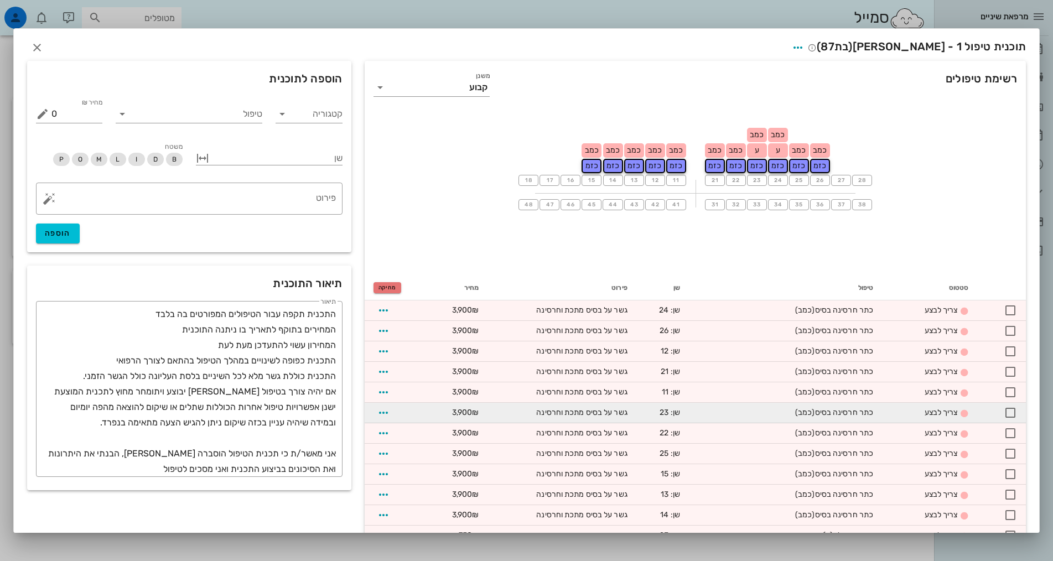
checkbox input "false"
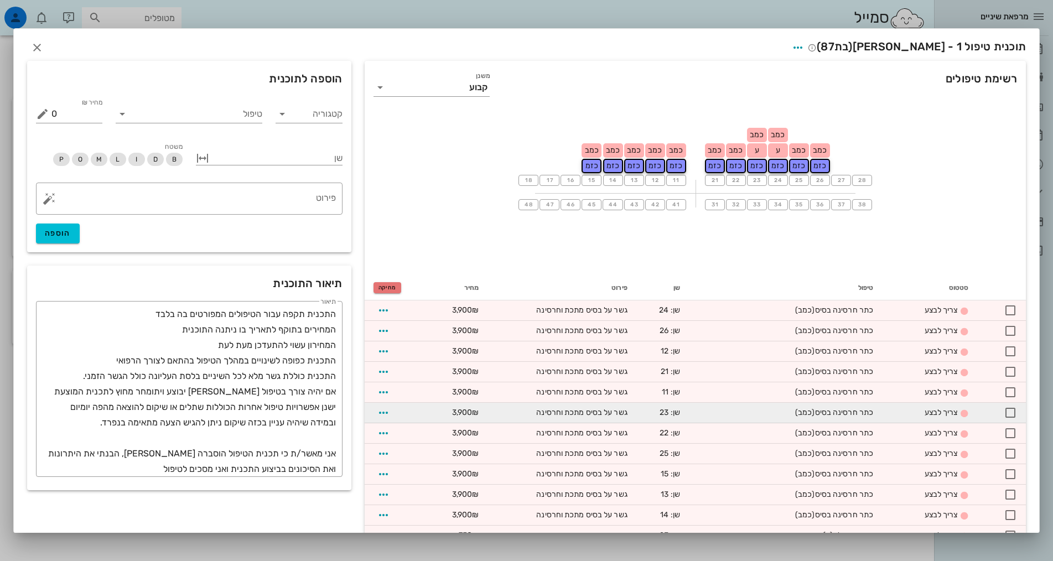
checkbox input "false"
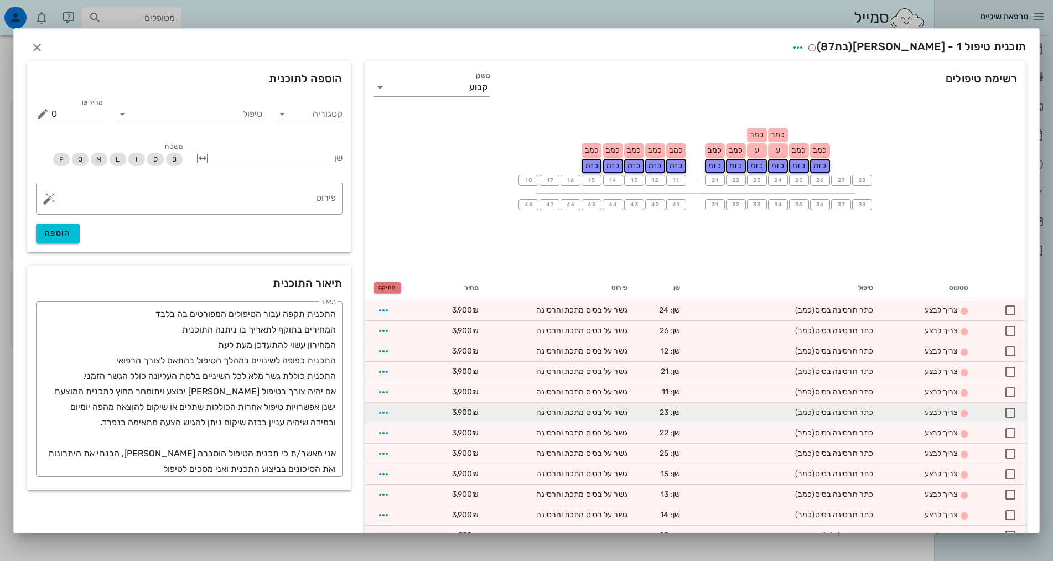
checkbox input "false"
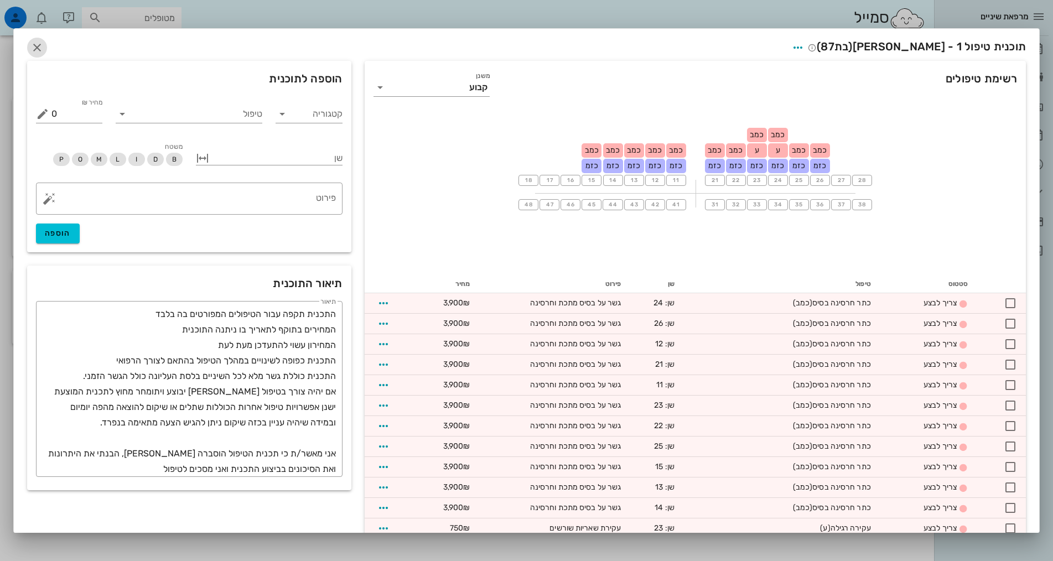
click at [44, 45] on icon "button" at bounding box center [36, 47] width 13 height 13
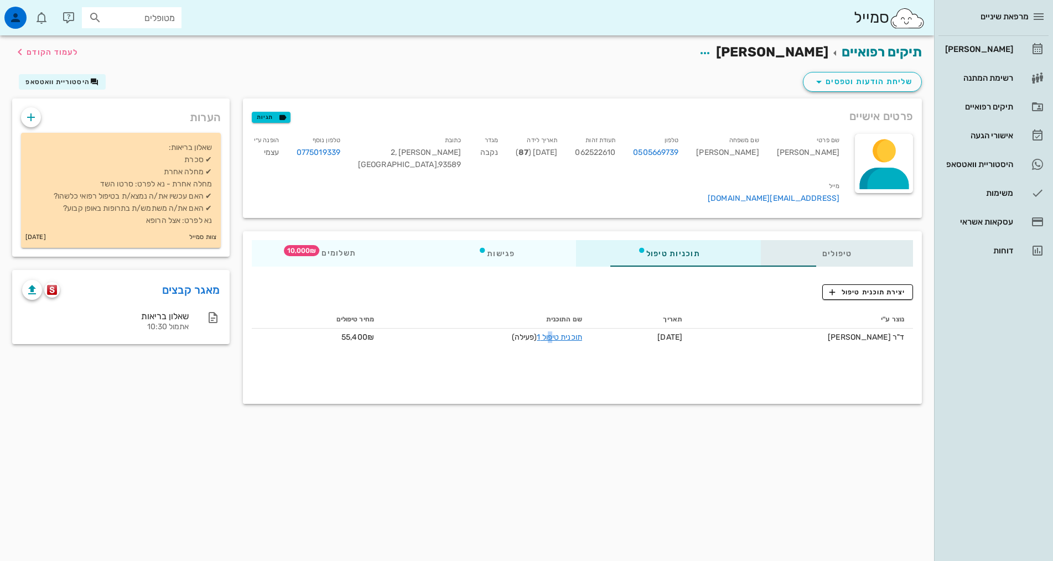
click at [846, 240] on div "טיפולים" at bounding box center [837, 253] width 152 height 27
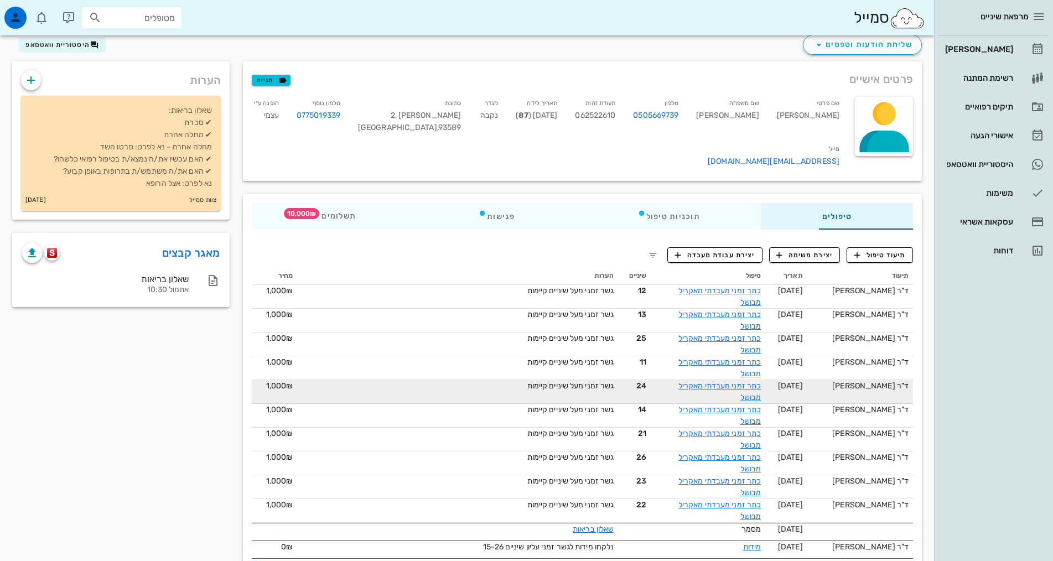
scroll to position [96, 0]
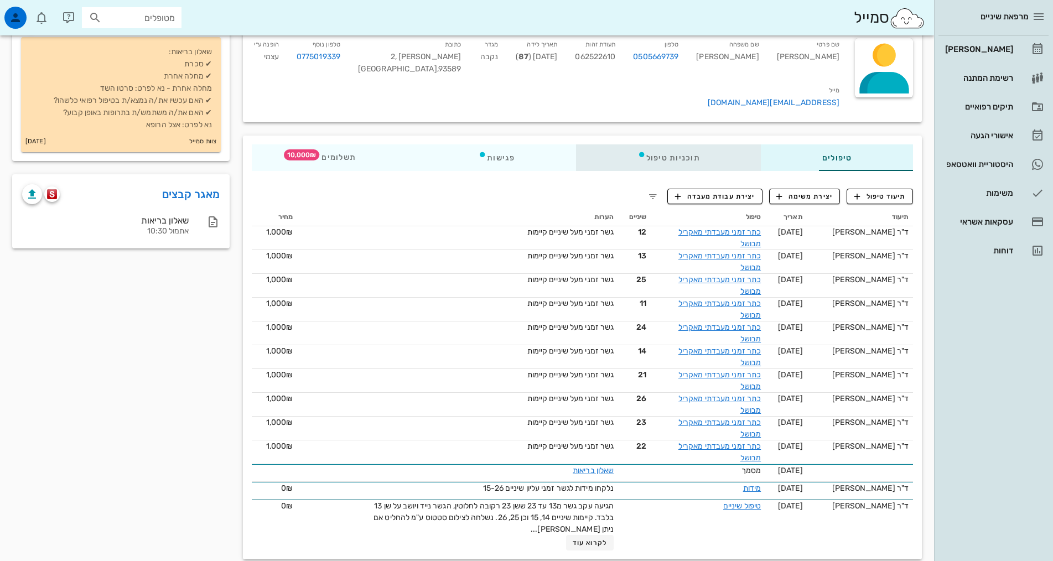
click at [634, 144] on div "תוכניות טיפול" at bounding box center [668, 157] width 185 height 27
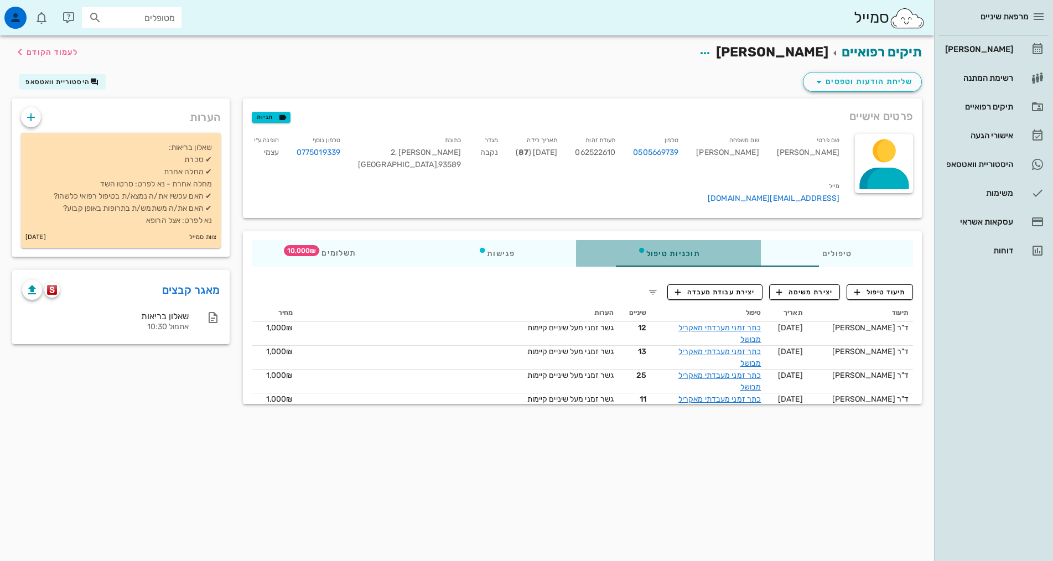
scroll to position [0, 0]
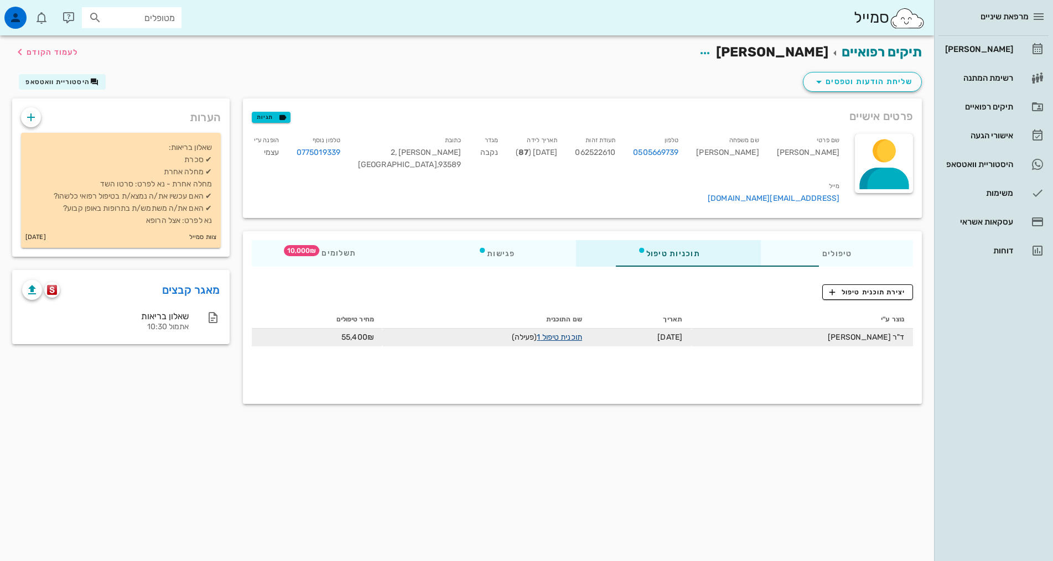
click at [537, 333] on link "תוכנית טיפול 1" at bounding box center [559, 337] width 45 height 9
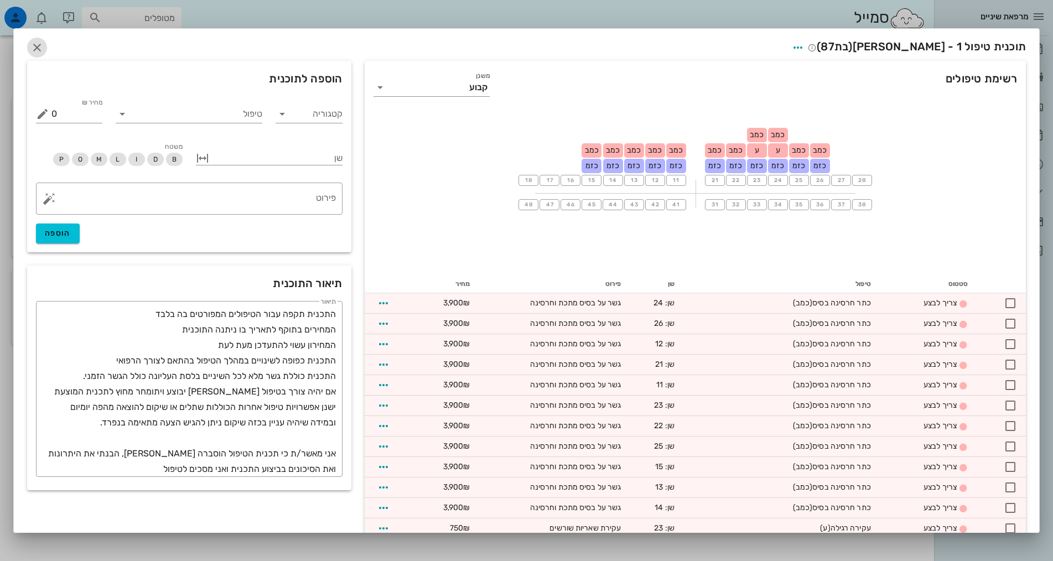
click at [44, 46] on icon "button" at bounding box center [36, 47] width 13 height 13
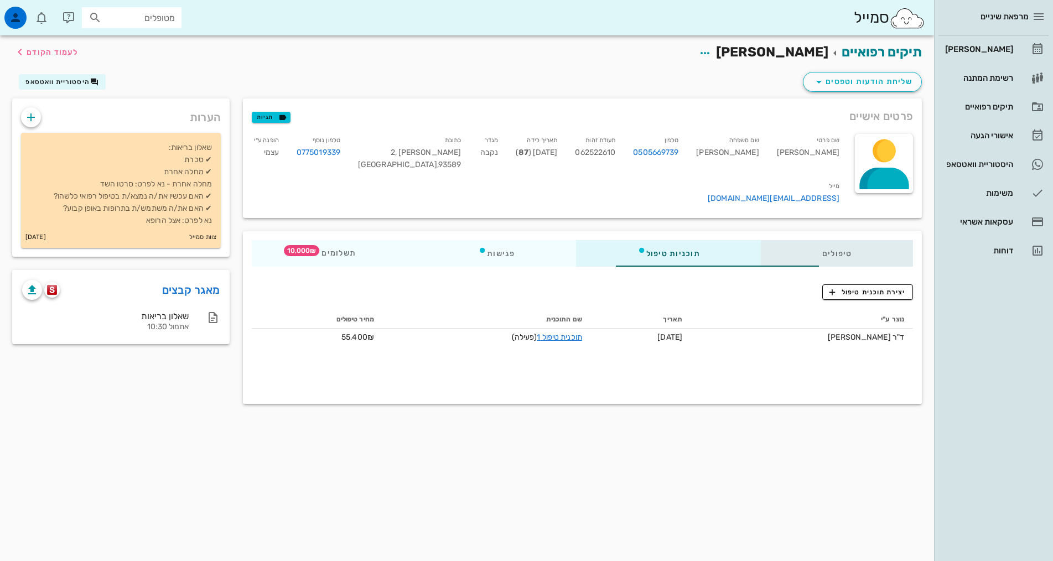
click at [832, 240] on div "טיפולים" at bounding box center [837, 253] width 152 height 27
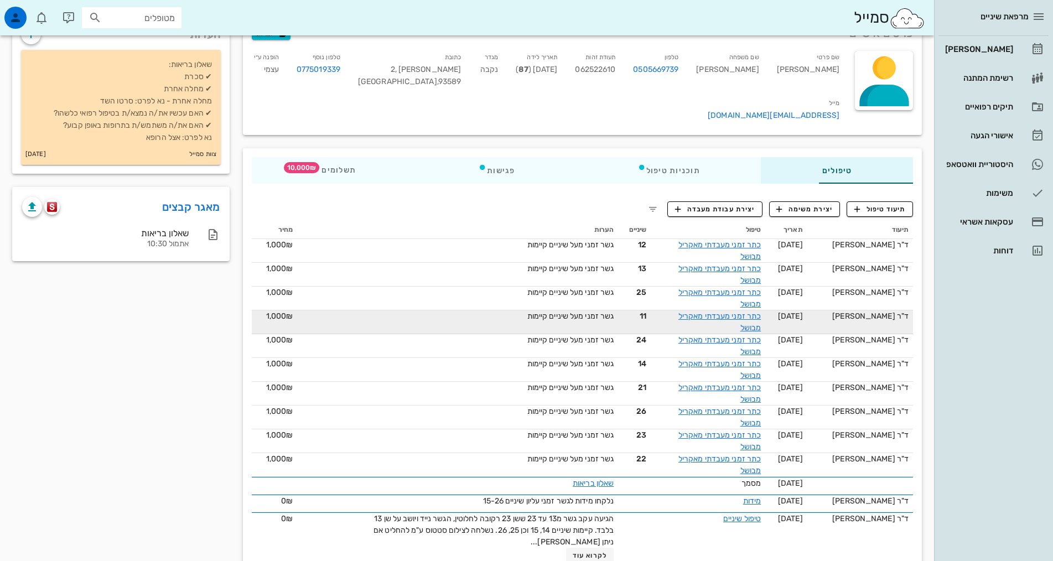
scroll to position [96, 0]
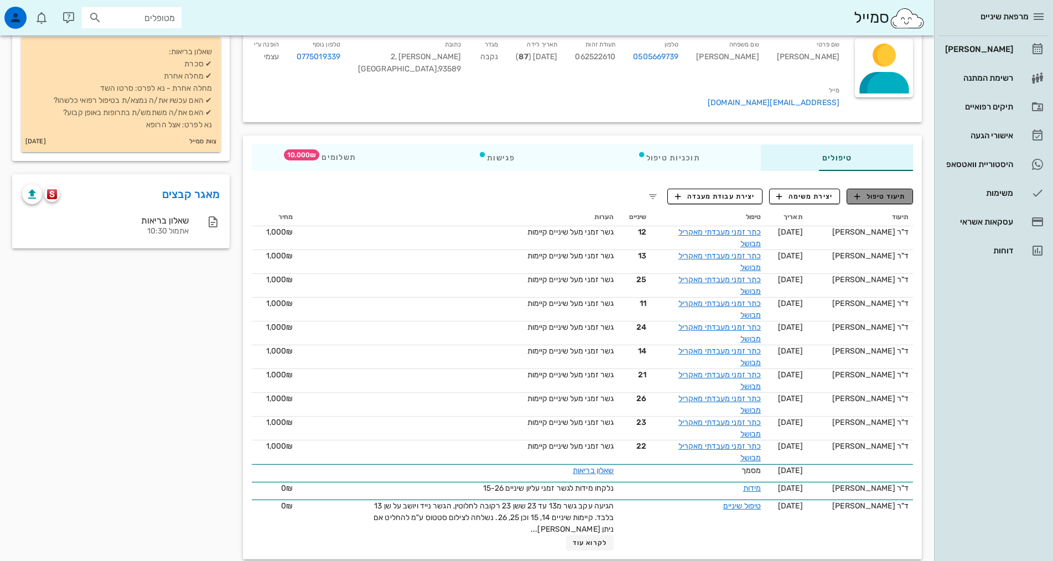
click at [872, 191] on span "תיעוד טיפול" at bounding box center [879, 196] width 51 height 10
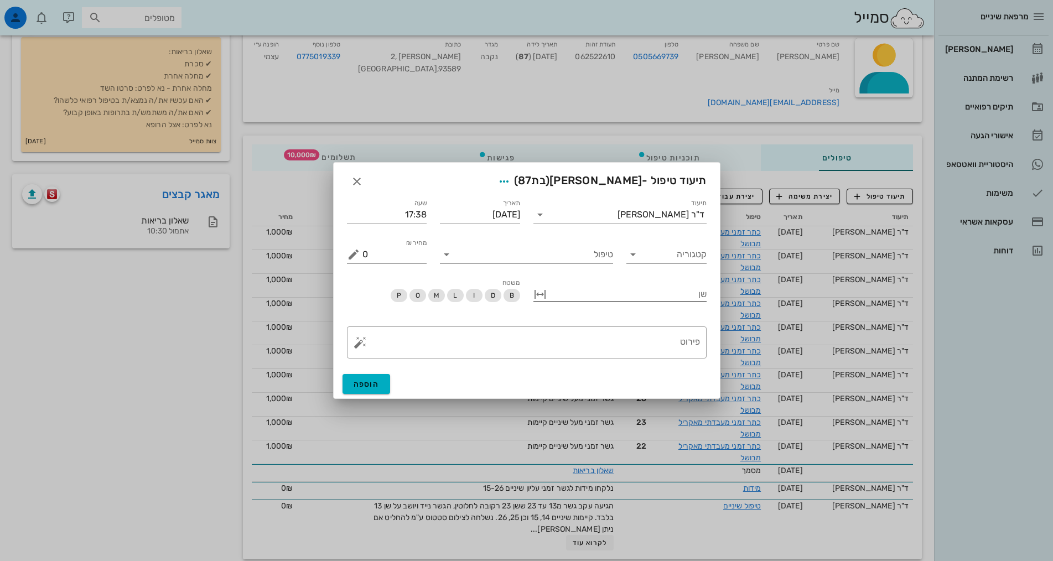
click at [696, 291] on div at bounding box center [628, 293] width 158 height 14
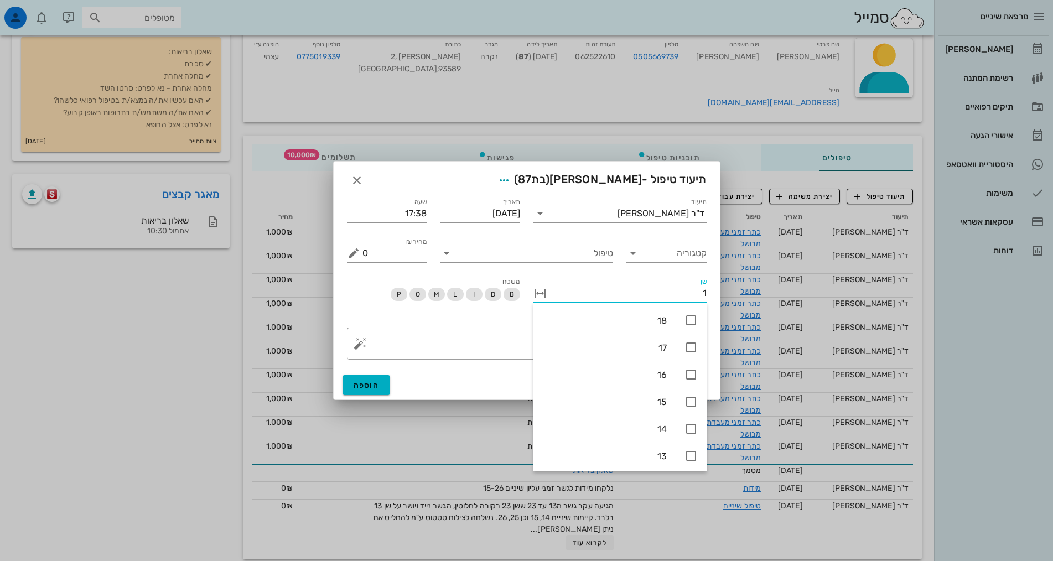
type input "15"
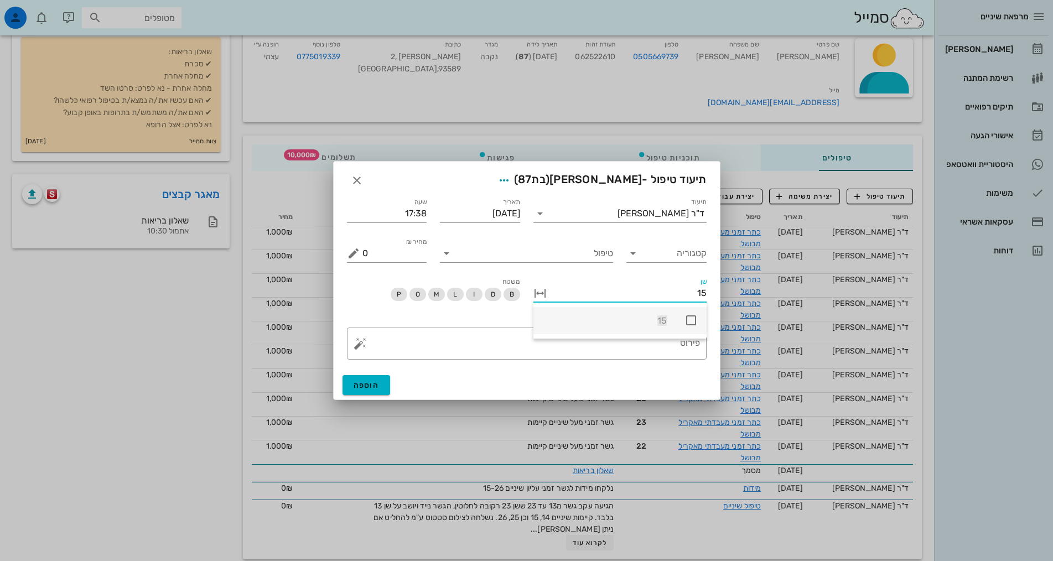
click at [691, 322] on icon at bounding box center [691, 320] width 13 height 13
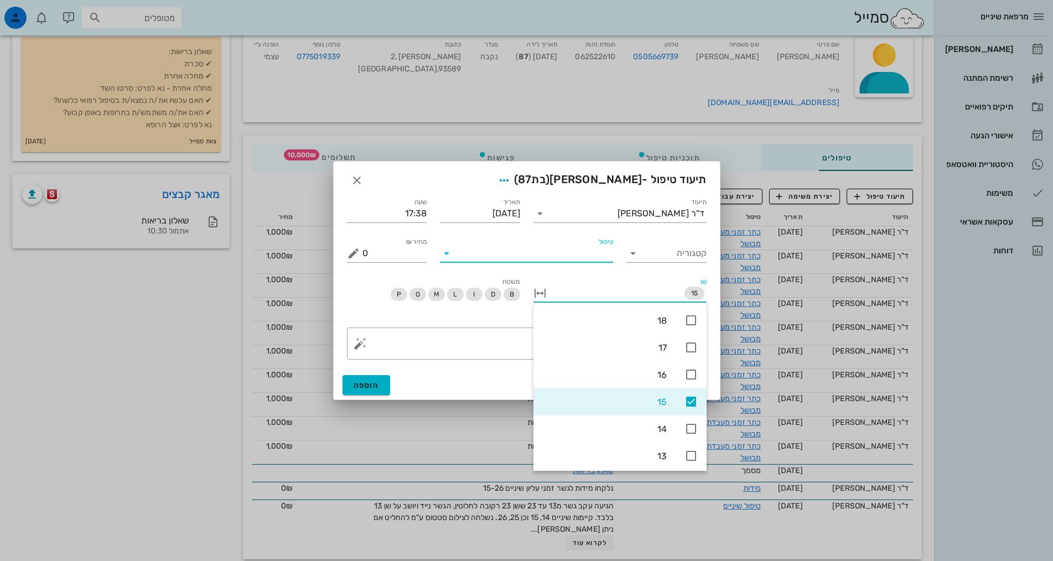
click at [564, 251] on input "טיפול" at bounding box center [534, 254] width 158 height 18
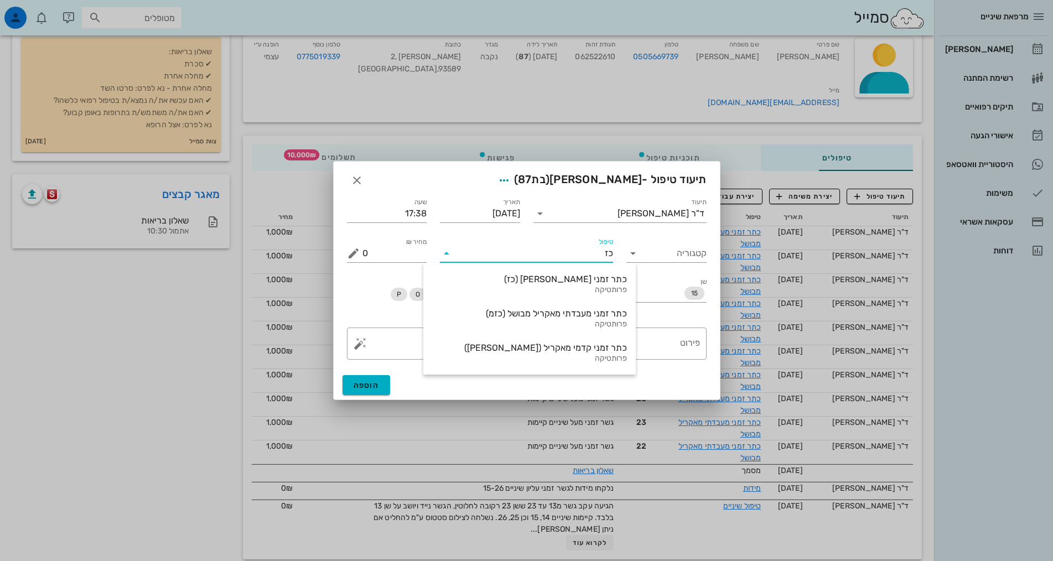
type input "כזמ"
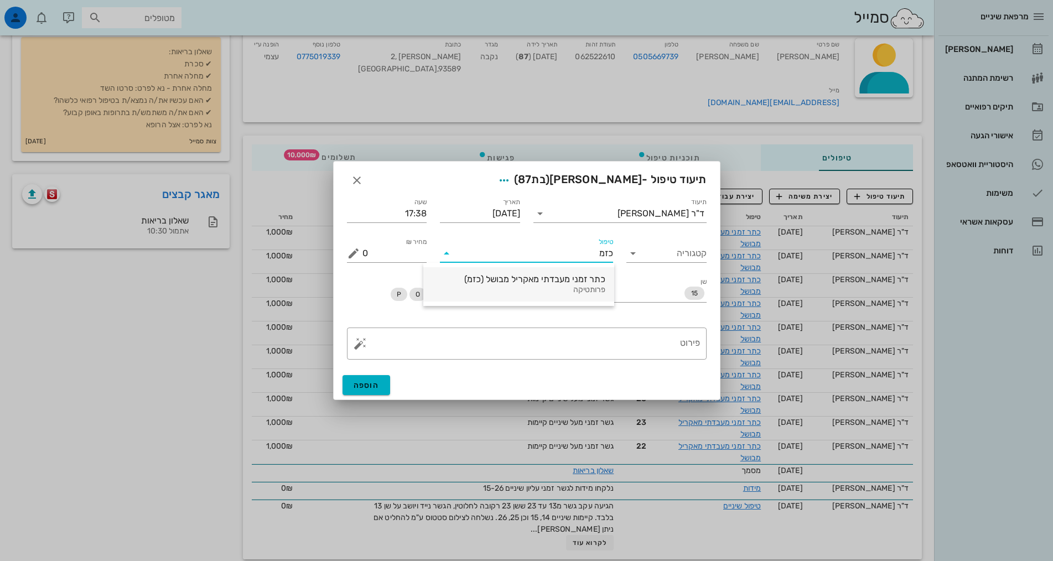
click at [558, 279] on div "כתר זמני מעבדתי מאקריל מבושל (כזמ)" at bounding box center [518, 279] width 173 height 11
type input "1000"
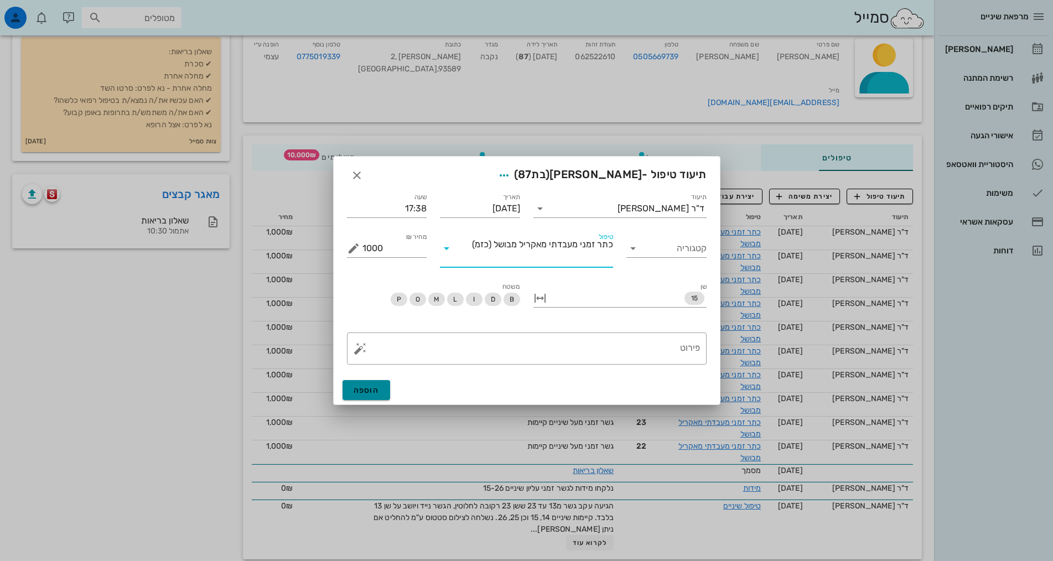
click at [381, 388] on button "הוספה" at bounding box center [367, 390] width 48 height 20
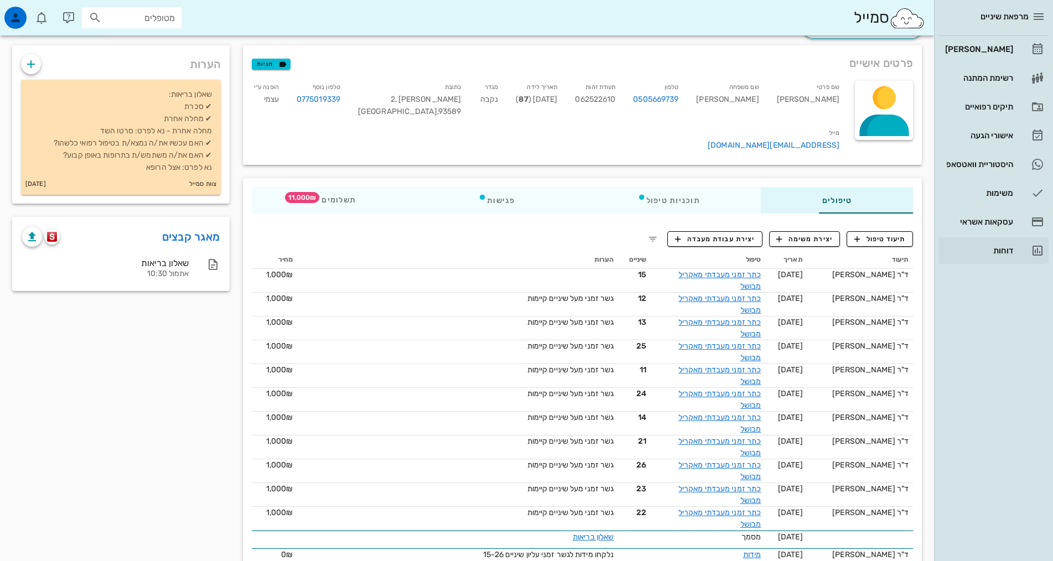
scroll to position [40, 0]
